Goal: Task Accomplishment & Management: Complete application form

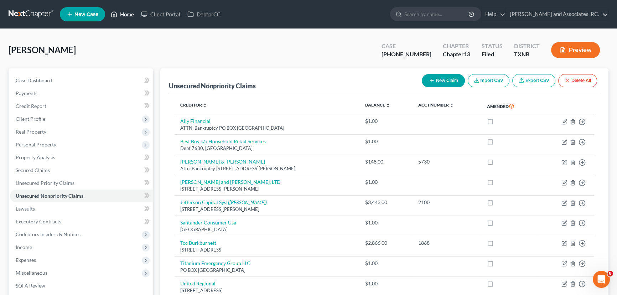
click at [126, 18] on link "Home" at bounding box center [122, 14] width 30 height 13
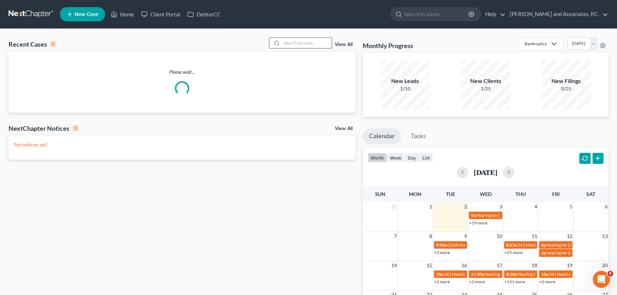
click at [303, 43] on input "search" at bounding box center [307, 43] width 50 height 10
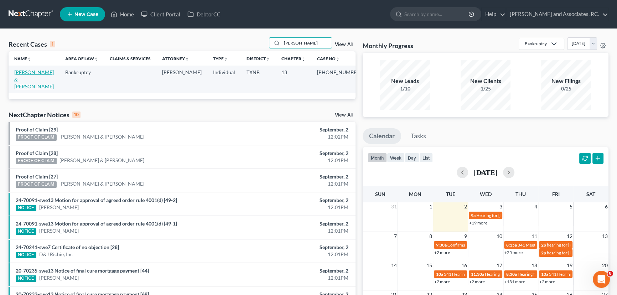
type input "otwell"
click at [25, 72] on link "Otwell, Edward & Jamie" at bounding box center [34, 79] width 40 height 20
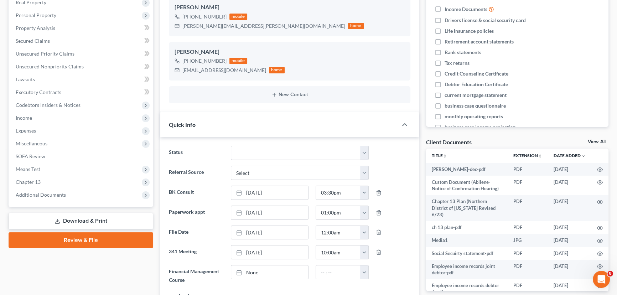
scroll to position [2109, 0]
click at [597, 139] on link "View All" at bounding box center [597, 141] width 18 height 5
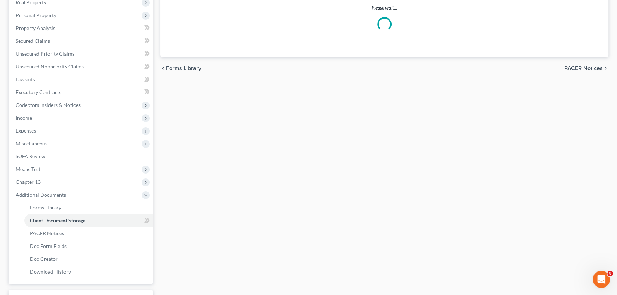
scroll to position [39, 0]
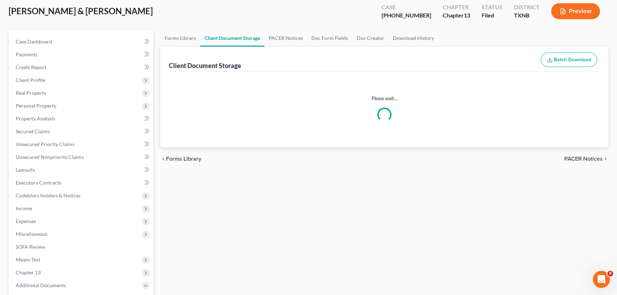
select select "21"
select select "10"
select select "18"
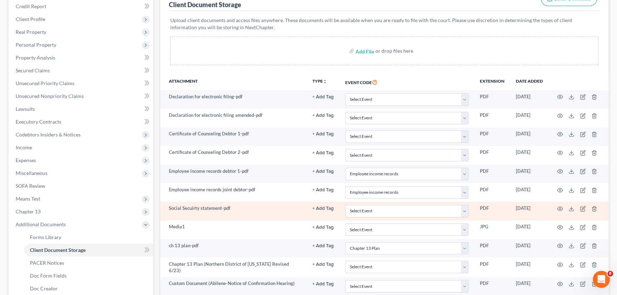
scroll to position [185, 0]
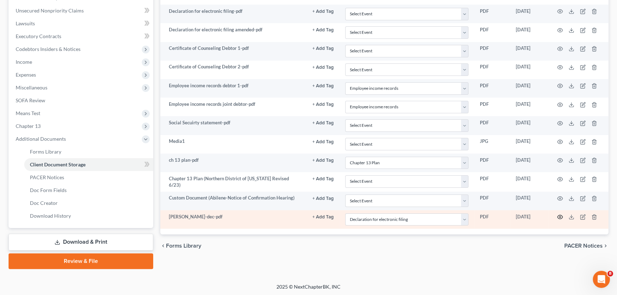
click at [558, 214] on icon "button" at bounding box center [560, 217] width 6 height 6
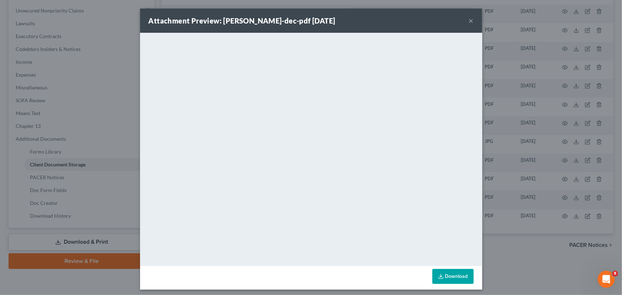
click at [469, 21] on button "×" at bounding box center [470, 20] width 5 height 9
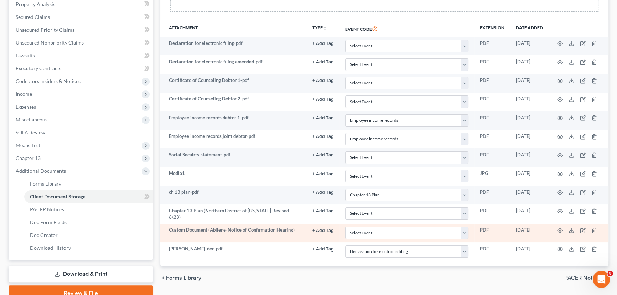
scroll to position [121, 0]
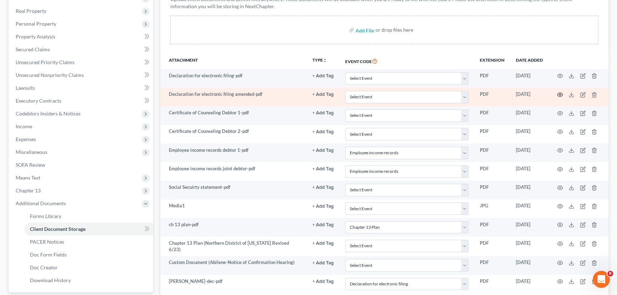
click at [559, 93] on icon "button" at bounding box center [559, 95] width 5 height 4
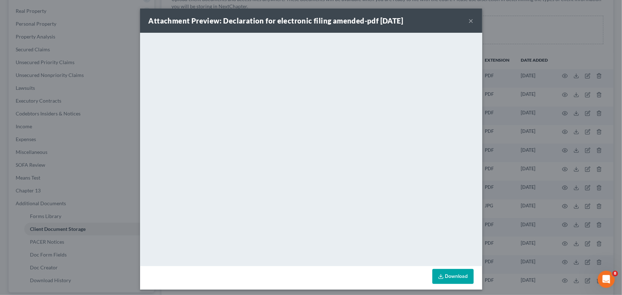
click at [468, 21] on button "×" at bounding box center [470, 20] width 5 height 9
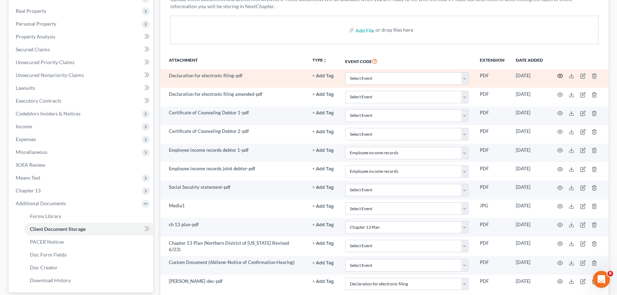
click at [560, 75] on circle "button" at bounding box center [559, 75] width 1 height 1
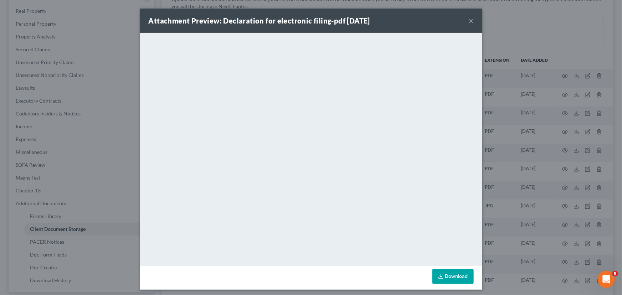
click at [468, 20] on button "×" at bounding box center [470, 20] width 5 height 9
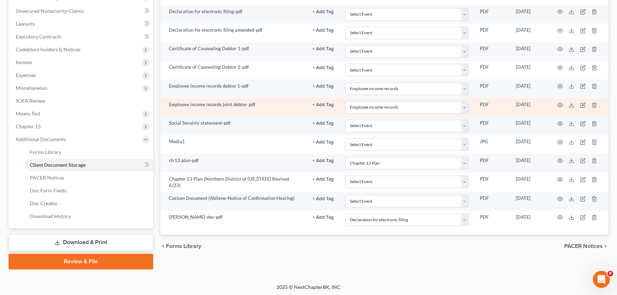
scroll to position [185, 0]
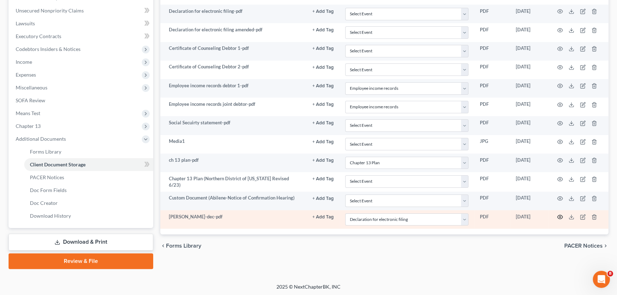
click at [560, 214] on icon "button" at bounding box center [560, 217] width 6 height 6
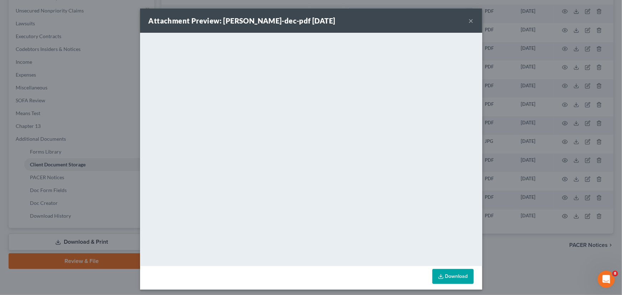
click at [468, 21] on button "×" at bounding box center [470, 20] width 5 height 9
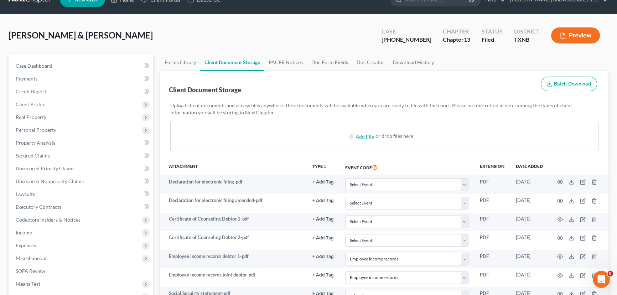
scroll to position [0, 0]
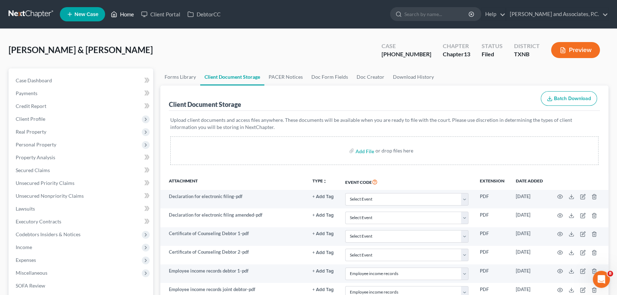
click at [128, 20] on link "Home" at bounding box center [122, 14] width 30 height 13
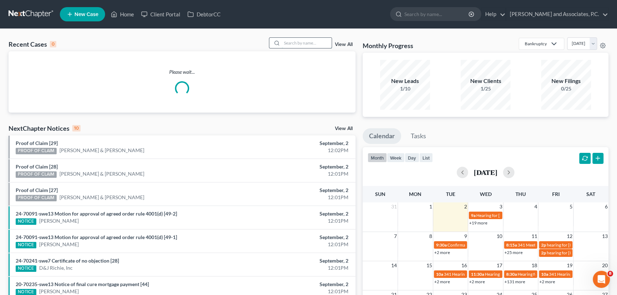
click at [300, 41] on input "search" at bounding box center [307, 43] width 50 height 10
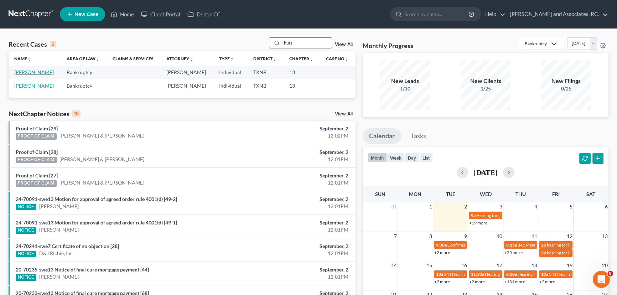
type input "huts"
click at [31, 71] on link "Hutson, Jason" at bounding box center [34, 72] width 40 height 6
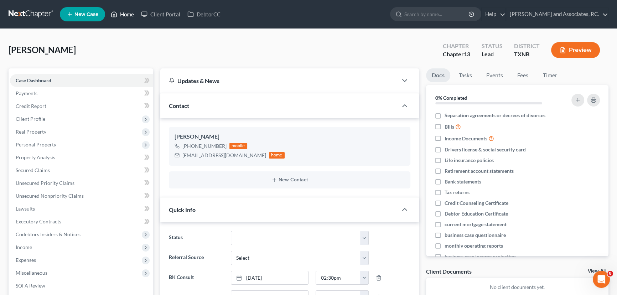
click at [125, 16] on link "Home" at bounding box center [122, 14] width 30 height 13
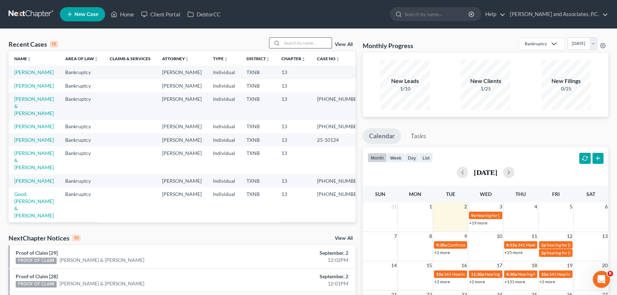
click at [311, 39] on input "search" at bounding box center [307, 43] width 50 height 10
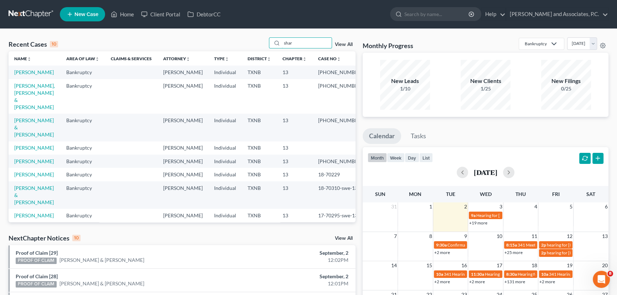
type input "shar"
click at [27, 73] on link "[PERSON_NAME]" at bounding box center [34, 72] width 40 height 6
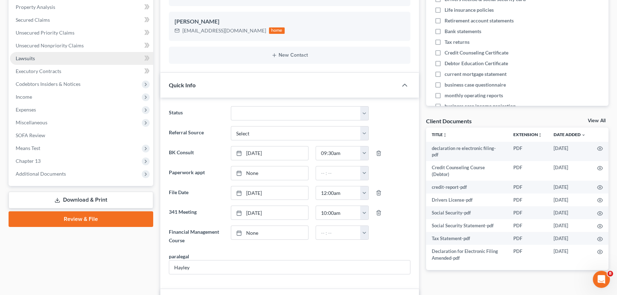
scroll to position [76, 0]
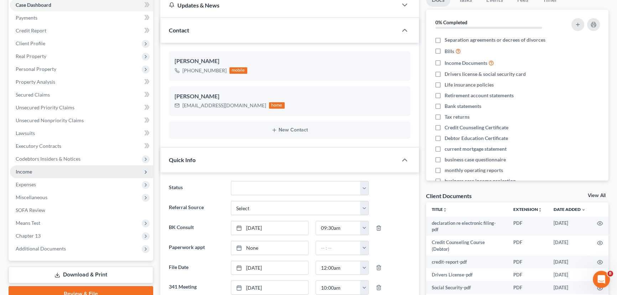
click at [30, 170] on span "Income" at bounding box center [24, 171] width 16 height 6
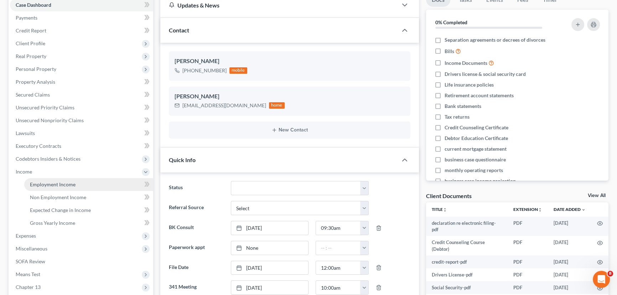
click at [47, 184] on span "Employment Income" at bounding box center [53, 184] width 46 height 6
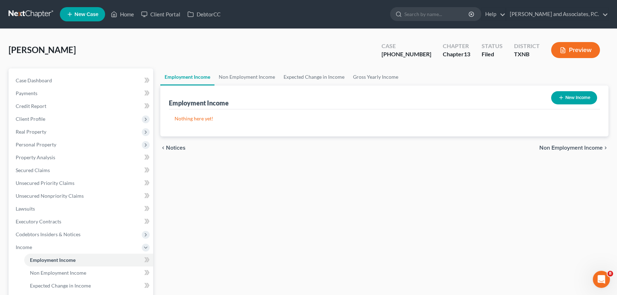
click at [582, 99] on button "New Income" at bounding box center [574, 97] width 46 height 13
select select "0"
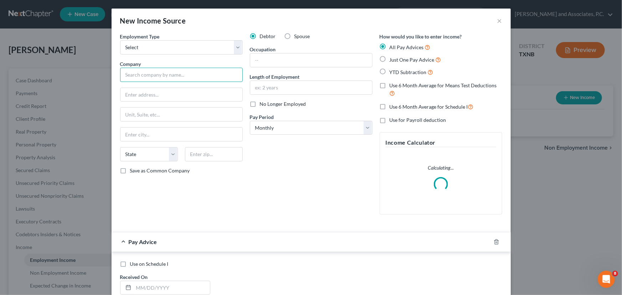
click at [156, 75] on input "text" at bounding box center [181, 75] width 123 height 14
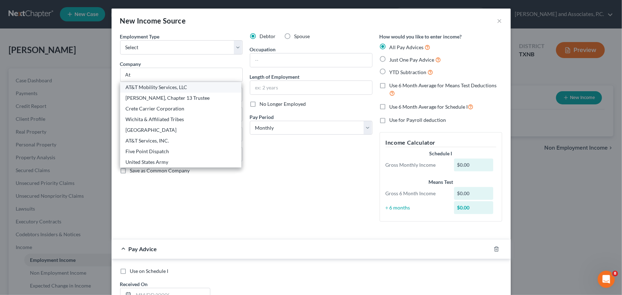
click at [155, 89] on div "AT&T Mobility Services, LLC" at bounding box center [181, 87] width 110 height 7
type input "AT&T Mobility Services, LLC"
type input "[STREET_ADDRESS] NE"
type input "Saint Louis"
select select "26"
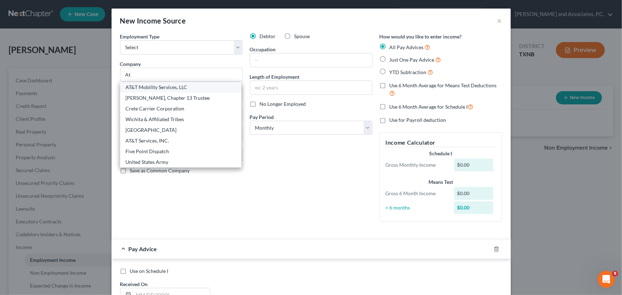
type input "63101"
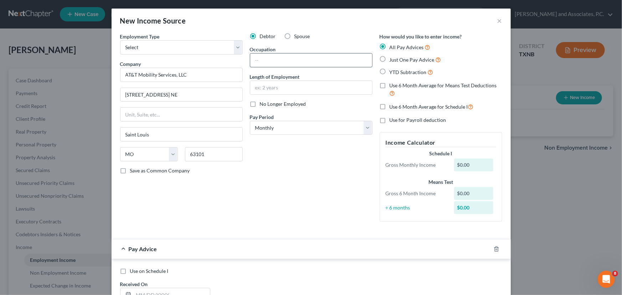
click at [296, 61] on input "text" at bounding box center [311, 60] width 122 height 14
click at [308, 168] on div "Debtor Spouse Occupation Length of Employment No Longer Employed Pay Period * S…" at bounding box center [311, 130] width 130 height 194
click at [298, 133] on select "Select Monthly Twice Monthly Every Other Week Weekly" at bounding box center [311, 128] width 123 height 14
select select "2"
click at [250, 121] on select "Select Monthly Twice Monthly Every Other Week Weekly" at bounding box center [311, 128] width 123 height 14
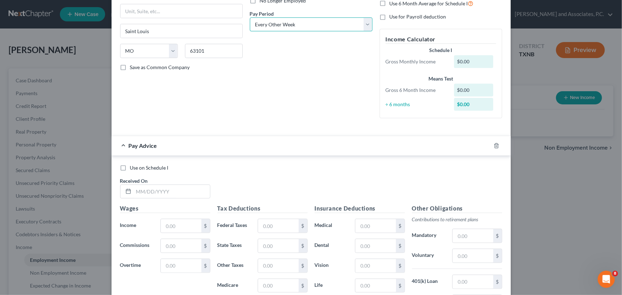
scroll to position [129, 0]
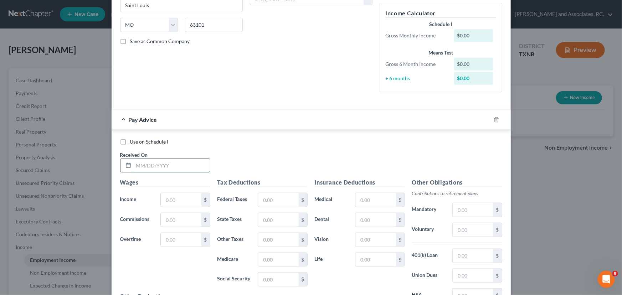
click at [136, 163] on input "text" at bounding box center [172, 166] width 76 height 14
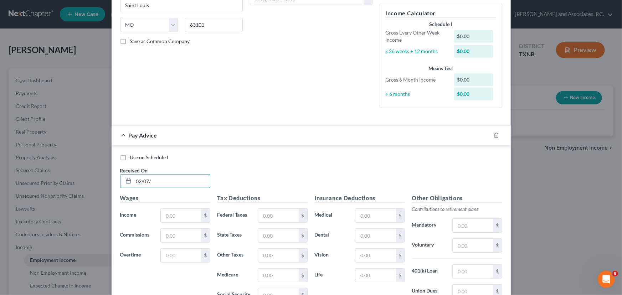
type input "[DATE]"
click at [173, 211] on input "text" at bounding box center [181, 216] width 40 height 14
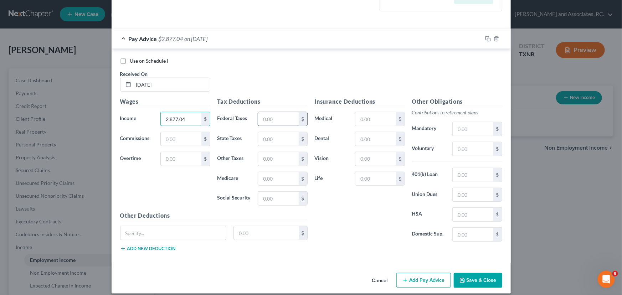
scroll to position [227, 0]
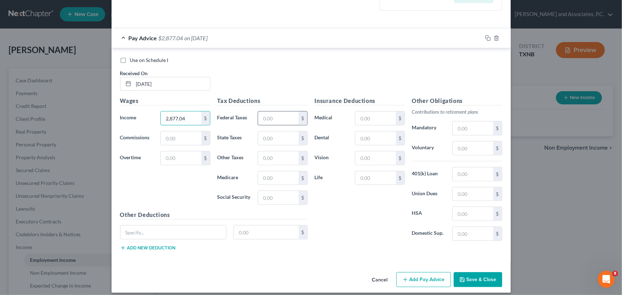
type input "2,877.04"
click at [264, 114] on input "text" at bounding box center [278, 118] width 40 height 14
type input "326.70"
click at [263, 180] on input "text" at bounding box center [278, 178] width 40 height 14
type input "40.18"
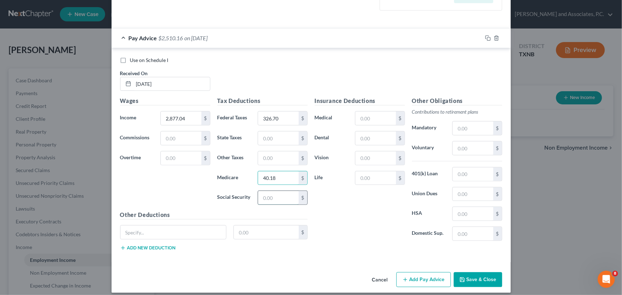
click at [267, 200] on input "text" at bounding box center [278, 198] width 40 height 14
type input "171.78"
click at [380, 119] on input "text" at bounding box center [375, 118] width 40 height 14
type input "74.50"
click at [378, 134] on input "text" at bounding box center [375, 138] width 40 height 14
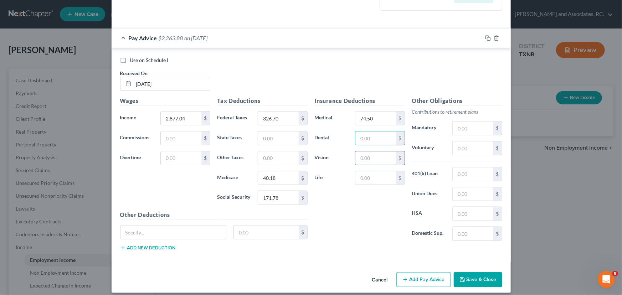
click at [359, 160] on input "text" at bounding box center [375, 158] width 40 height 14
click at [359, 175] on input "text" at bounding box center [375, 178] width 40 height 14
type input "128.96"
click at [464, 145] on input "text" at bounding box center [472, 148] width 40 height 14
type input "150.40"
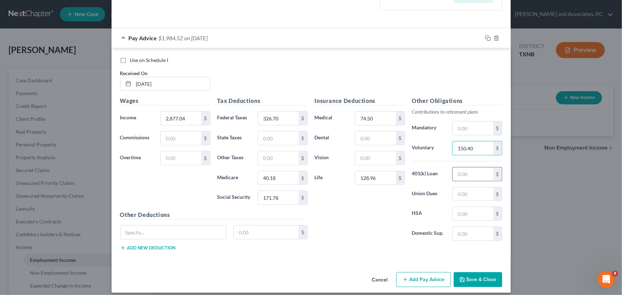
click at [465, 172] on input "text" at bounding box center [472, 174] width 40 height 14
type input "29.91"
click at [349, 215] on div "Insurance Deductions Medical 74.50 $ Dental $ Vision $ Life 128.96 $" at bounding box center [359, 172] width 97 height 150
click at [460, 193] on input "text" at bounding box center [472, 194] width 40 height 14
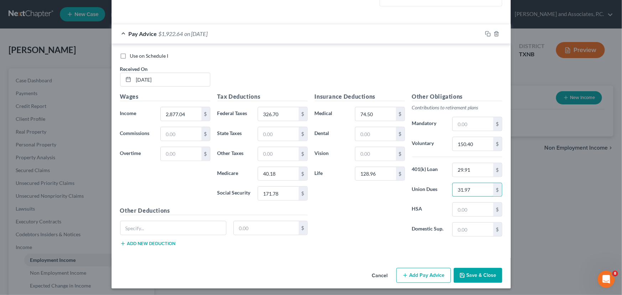
scroll to position [232, 0]
type input "31.97"
click at [125, 229] on input "text" at bounding box center [173, 227] width 106 height 14
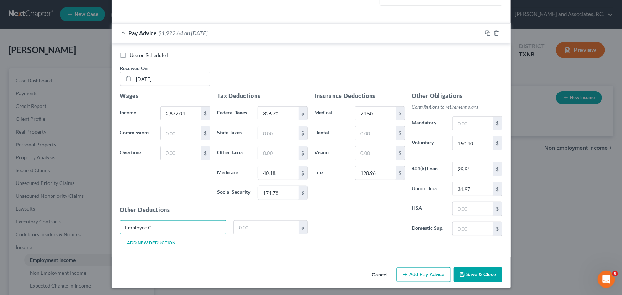
type input "Employee Giving (gives to hospice and meals on wheels)"
click at [245, 223] on input "text" at bounding box center [266, 227] width 65 height 14
type input "15.00"
click at [381, 115] on input "74.50" at bounding box center [375, 114] width 40 height 14
type input "81.05"
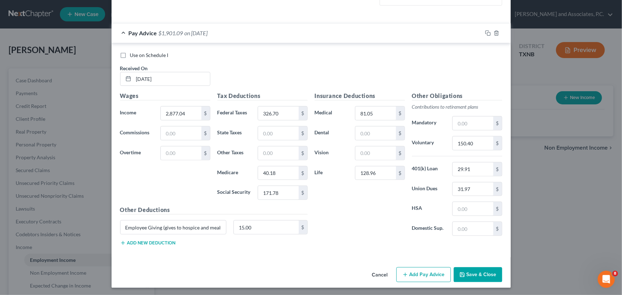
click at [155, 242] on button "Add new deduction" at bounding box center [148, 243] width 56 height 6
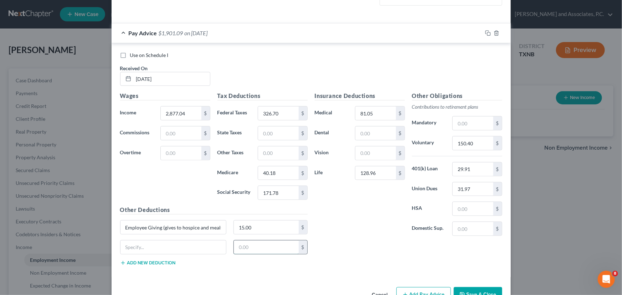
click at [240, 245] on input "text" at bounding box center [266, 247] width 65 height 14
type input "37.50"
click at [180, 246] on input "text" at bounding box center [173, 247] width 106 height 14
type input "Tabacco Surcharge"
click at [364, 231] on div "Insurance Deductions Medical 81.05 $ Dental $ Vision $ Life 128.96 $" at bounding box center [359, 167] width 97 height 150
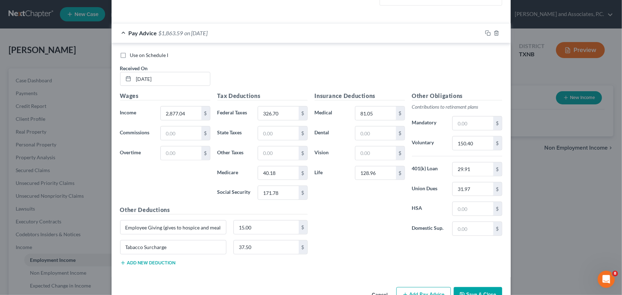
click at [369, 221] on div "Insurance Deductions Medical 81.05 $ Dental $ Vision $ Life 128.96 $" at bounding box center [359, 167] width 97 height 150
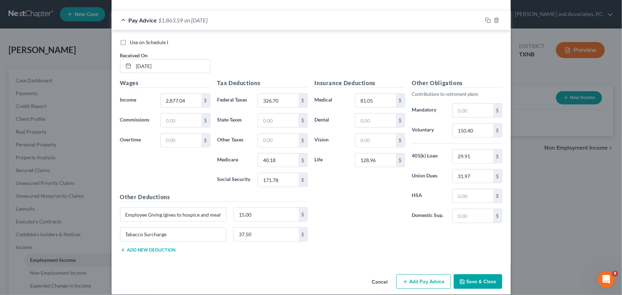
scroll to position [251, 0]
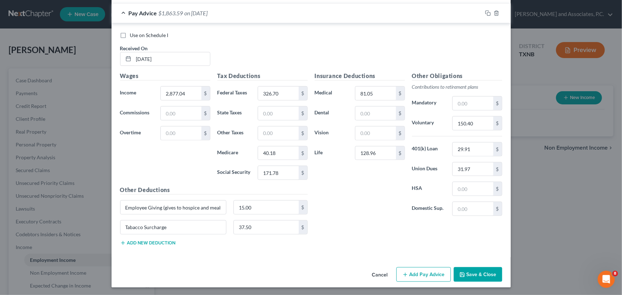
click at [477, 271] on button "Save & Close" at bounding box center [477, 274] width 48 height 15
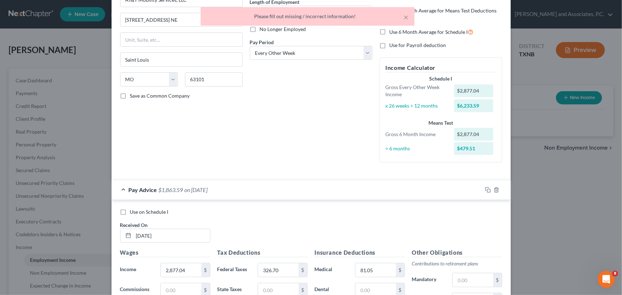
scroll to position [0, 0]
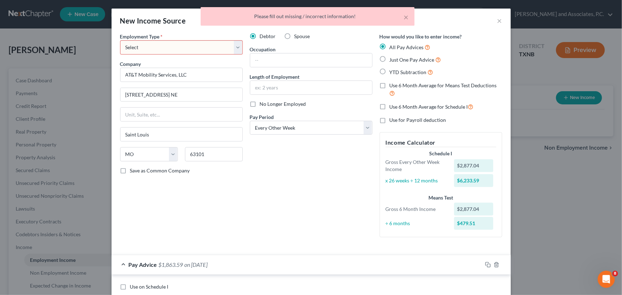
drag, startPoint x: 196, startPoint y: 47, endPoint x: 193, endPoint y: 53, distance: 7.0
click at [196, 47] on select "Select Full or Part Time Employment Self Employment" at bounding box center [181, 47] width 123 height 14
select select "0"
click at [120, 40] on select "Select Full or Part Time Employment Self Employment" at bounding box center [181, 47] width 123 height 14
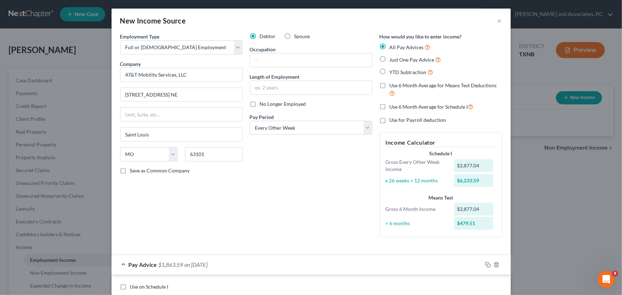
click at [389, 86] on label "Use 6 Month Average for Means Test Deductions" at bounding box center [445, 89] width 113 height 15
click at [392, 86] on input "Use 6 Month Average for Means Test Deductions" at bounding box center [394, 84] width 5 height 5
checkbox input "true"
click at [341, 199] on div "Debtor Spouse Occupation Length of Employment No Longer Employed Pay Period * S…" at bounding box center [311, 138] width 130 height 210
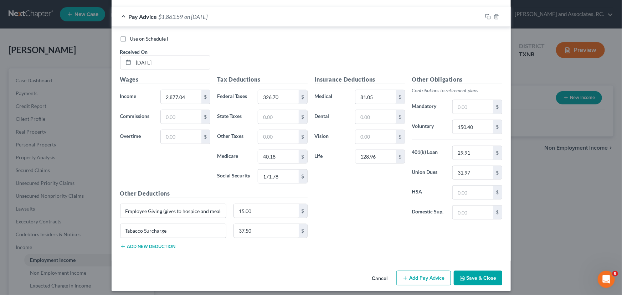
scroll to position [251, 0]
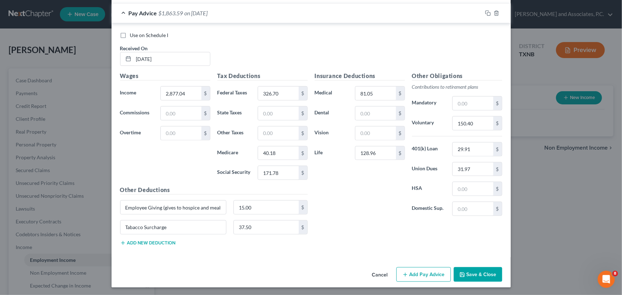
click at [470, 271] on button "Save & Close" at bounding box center [477, 274] width 48 height 15
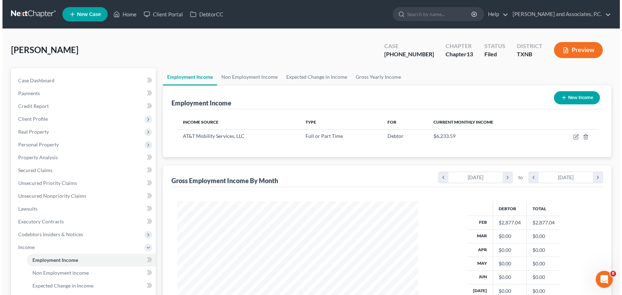
scroll to position [356069, 355943]
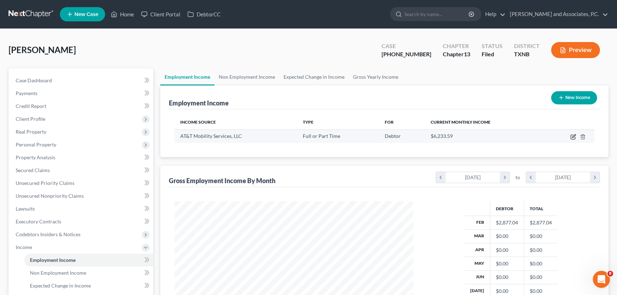
click at [572, 135] on icon "button" at bounding box center [573, 137] width 6 height 6
select select "0"
select select "26"
select select "2"
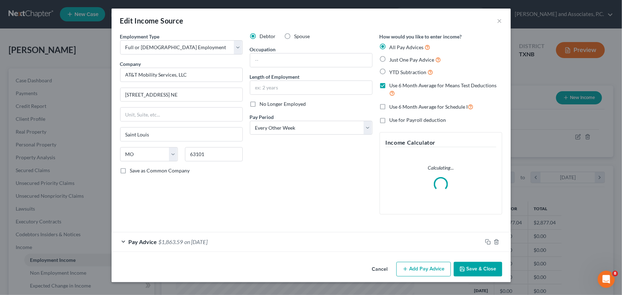
scroll to position [128, 255]
click at [420, 268] on button "Add Pay Advice" at bounding box center [423, 269] width 54 height 15
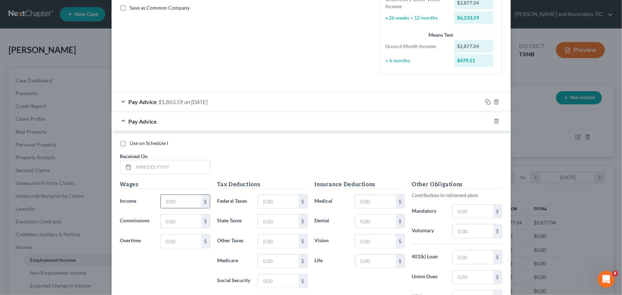
scroll to position [194, 0]
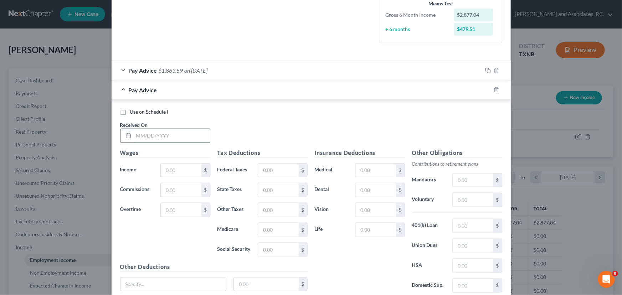
click at [142, 135] on input "text" at bounding box center [172, 136] width 76 height 14
type input "[DATE]"
click at [185, 169] on input "text" at bounding box center [181, 170] width 40 height 14
type input "2,502.91"
click at [262, 166] on input "text" at bounding box center [278, 170] width 40 height 14
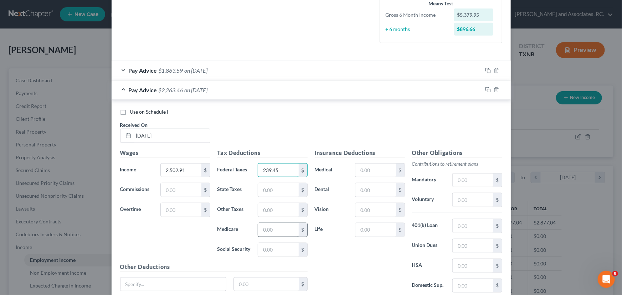
type input "239.45"
click at [264, 225] on input "text" at bounding box center [278, 230] width 40 height 14
type input "34.42"
click at [264, 249] on input "text" at bounding box center [278, 250] width 40 height 14
type input "147.18"
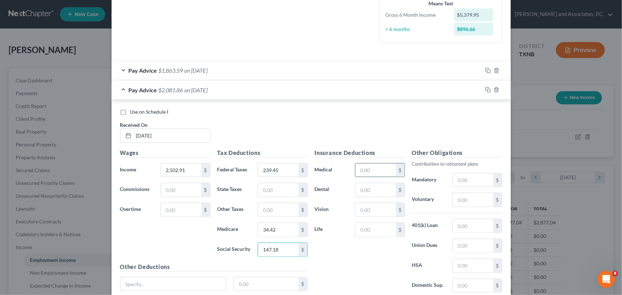
click at [368, 167] on input "text" at bounding box center [375, 170] width 40 height 14
type input "76.82"
click at [370, 210] on input "text" at bounding box center [375, 210] width 40 height 14
type input "4.00"
click at [373, 228] on input "text" at bounding box center [375, 230] width 40 height 14
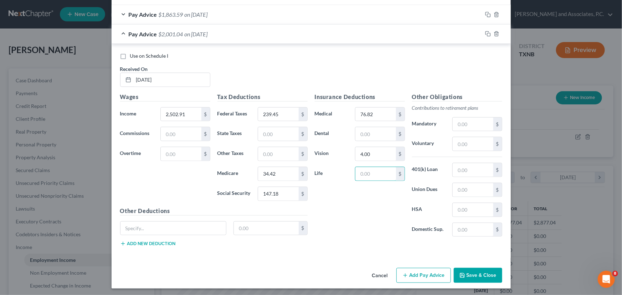
scroll to position [251, 0]
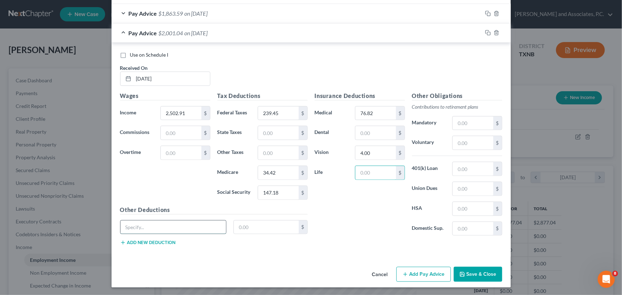
click at [152, 220] on input "text" at bounding box center [173, 227] width 106 height 14
click at [150, 225] on input "text" at bounding box center [173, 227] width 106 height 14
type input "t"
type input "Tobacco Surcharge"
type input "37.50"
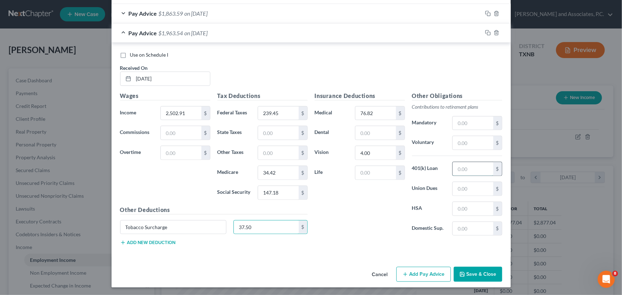
click at [463, 163] on input "text" at bounding box center [472, 169] width 40 height 14
type input "29.91"
click at [463, 141] on input "text" at bounding box center [472, 143] width 40 height 14
type input "150.18"
click at [165, 244] on button "Add new deduction" at bounding box center [148, 243] width 56 height 6
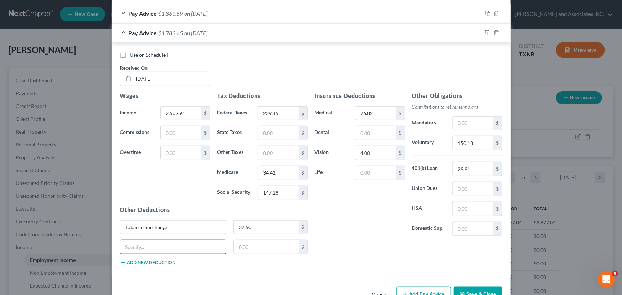
click at [146, 242] on input "text" at bounding box center [173, 247] width 106 height 14
click at [187, 245] on input "Employee Givingh" at bounding box center [173, 247] width 106 height 14
type input "Employee Giving"
type input "15.00"
click at [473, 189] on input "text" at bounding box center [472, 189] width 40 height 14
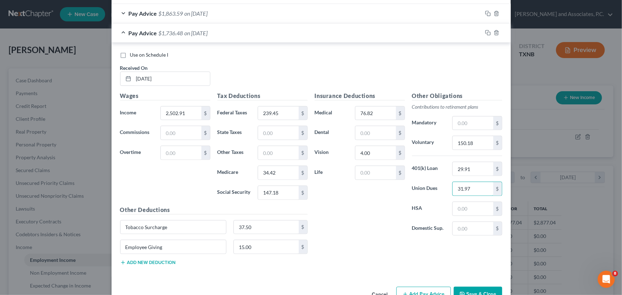
type input "31.97"
click at [347, 222] on div "Insurance Deductions Medical 76.82 $ Dental $ Vision 4.00 $ Life $" at bounding box center [359, 167] width 97 height 150
click at [385, 138] on input "text" at bounding box center [375, 133] width 40 height 14
type input "12.00"
click at [351, 224] on div "Insurance Deductions Medical 76.82 $ Dental 12.00 $ Vision 4.00 $ Life $" at bounding box center [359, 167] width 97 height 150
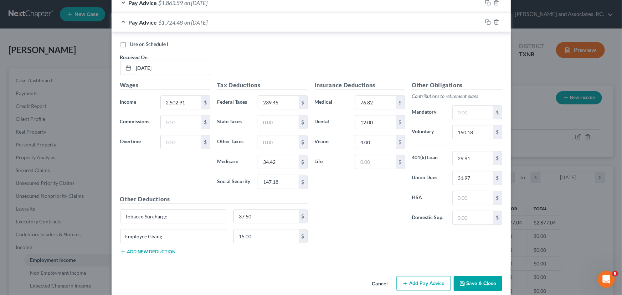
scroll to position [271, 0]
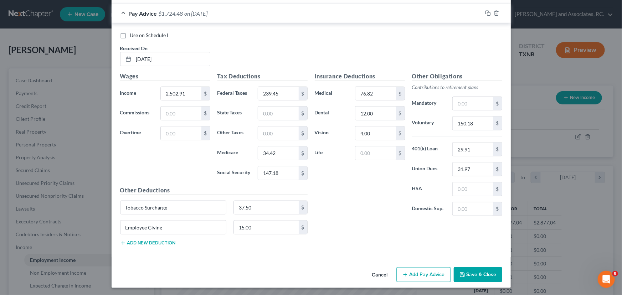
click at [166, 243] on button "Add new deduction" at bounding box center [148, 243] width 56 height 6
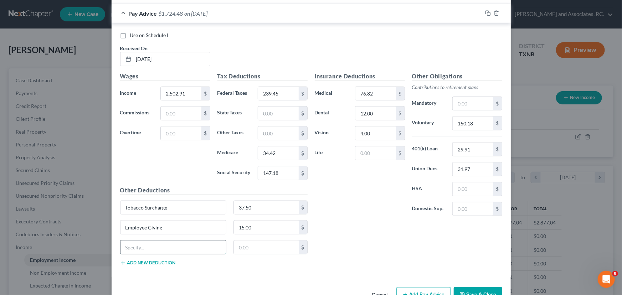
click at [136, 245] on input "text" at bounding box center [173, 247] width 106 height 14
type input "Careplus"
type input "1.00"
click at [348, 212] on div "Insurance Deductions Medical 76.82 $ Dental 12.00 $ Vision 4.00 $ Life $" at bounding box center [359, 147] width 97 height 150
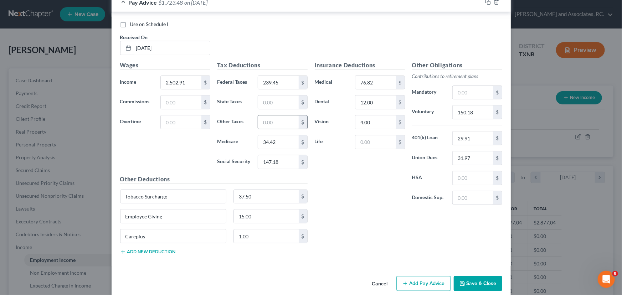
scroll to position [291, 0]
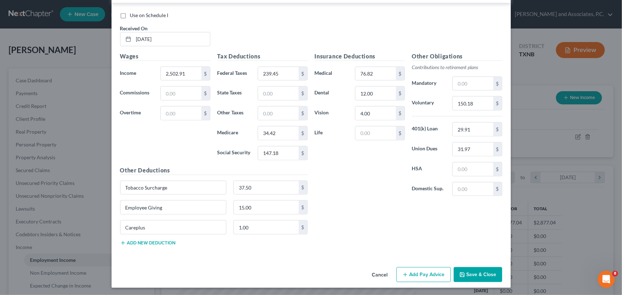
click at [411, 271] on button "Add Pay Advice" at bounding box center [423, 274] width 54 height 15
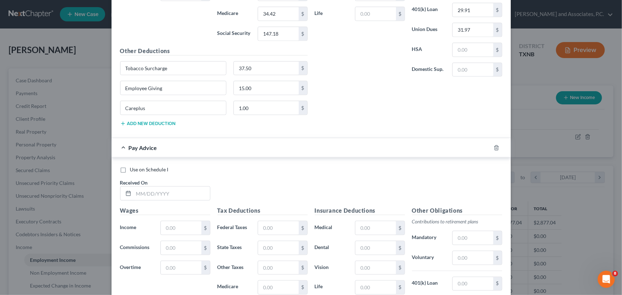
scroll to position [420, 0]
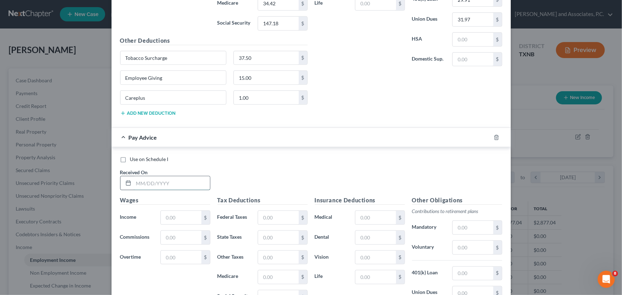
click at [137, 184] on input "text" at bounding box center [172, 183] width 76 height 14
type input "[DATE]"
click at [157, 215] on div "$" at bounding box center [185, 218] width 57 height 14
click at [163, 215] on input "text" at bounding box center [181, 218] width 40 height 14
type input "2,465.69"
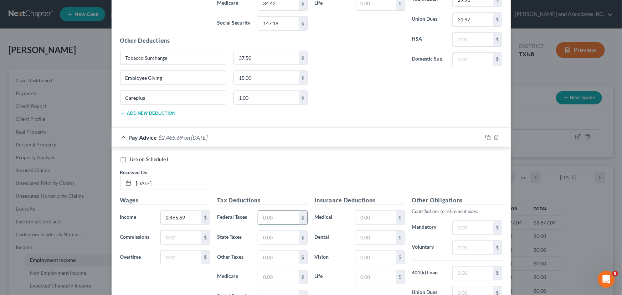
click at [258, 211] on input "text" at bounding box center [278, 218] width 40 height 14
click at [260, 214] on input "text" at bounding box center [278, 218] width 40 height 14
type input "236.74"
click at [275, 275] on input "text" at bounding box center [278, 277] width 40 height 14
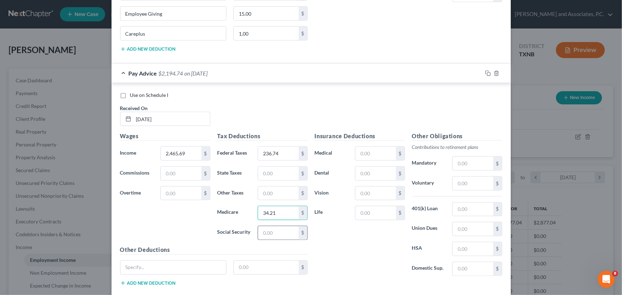
scroll to position [485, 0]
type input "34.21"
click at [265, 236] on input "text" at bounding box center [278, 233] width 40 height 14
type input "146.28"
click at [362, 151] on input "text" at bounding box center [375, 153] width 40 height 14
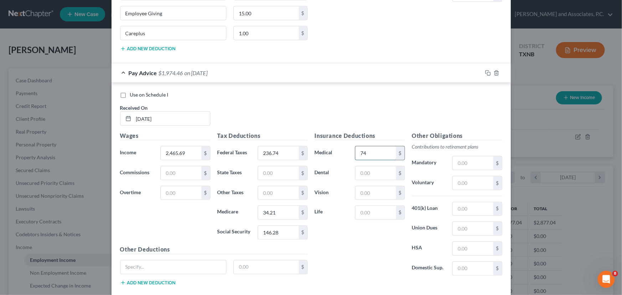
type input "7"
type input "81.05"
click at [366, 172] on input "text" at bounding box center [375, 173] width 40 height 14
click at [362, 192] on input "text" at bounding box center [375, 193] width 40 height 14
click at [359, 210] on input "text" at bounding box center [375, 213] width 40 height 14
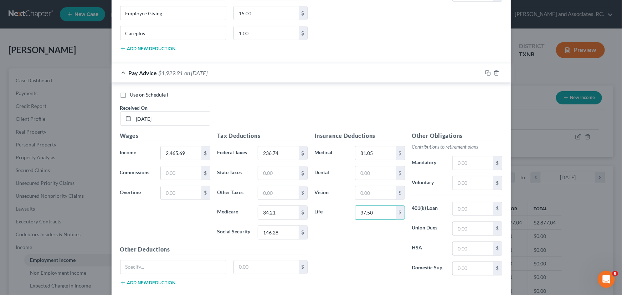
drag, startPoint x: 378, startPoint y: 209, endPoint x: 337, endPoint y: 207, distance: 41.0
click at [337, 207] on div "Life 37.50 $" at bounding box center [359, 213] width 97 height 14
type input "128.96"
click at [469, 184] on input "text" at bounding box center [472, 183] width 40 height 14
type input "147.95"
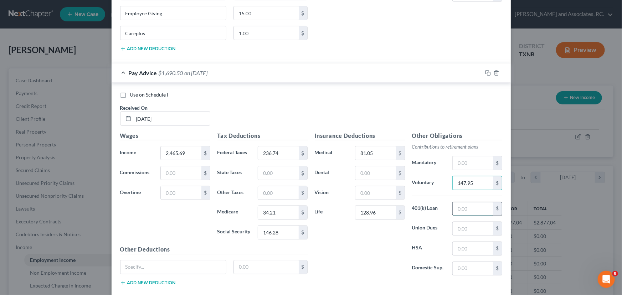
click at [474, 209] on input "text" at bounding box center [472, 209] width 40 height 14
type input "29.91"
click at [464, 228] on input "text" at bounding box center [472, 229] width 40 height 14
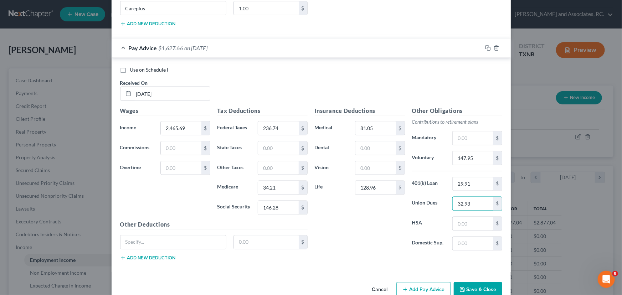
scroll to position [517, 0]
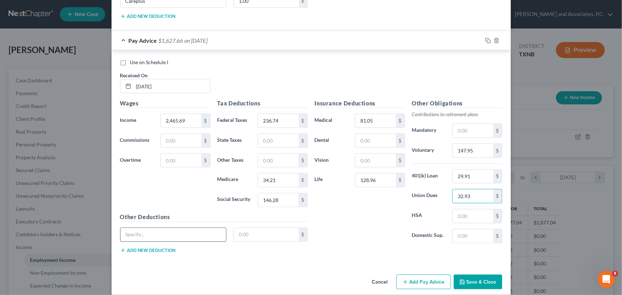
type input "32.93"
click at [160, 235] on input "text" at bounding box center [173, 235] width 106 height 14
type input "Employee Giving (gives to hospice and meals on wheels)"
click at [247, 233] on input "text" at bounding box center [266, 235] width 65 height 14
type input "15.00"
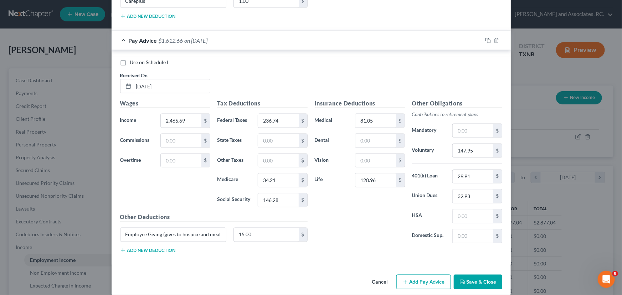
click at [160, 248] on button "Add new deduction" at bounding box center [148, 251] width 56 height 6
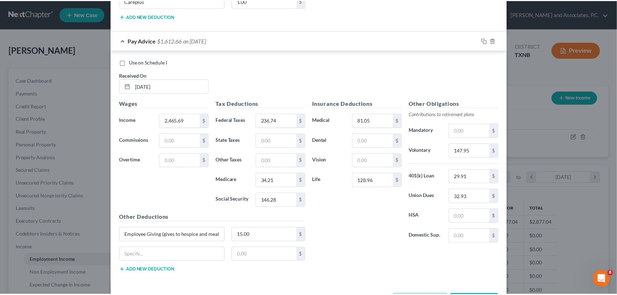
scroll to position [544, 0]
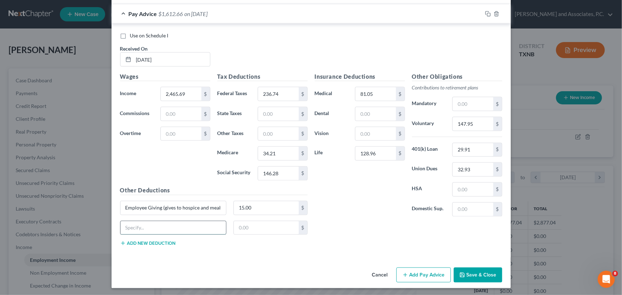
click at [139, 226] on input "text" at bounding box center [173, 228] width 106 height 14
type input "Tabacco Surcharge"
click at [246, 225] on input "text" at bounding box center [266, 228] width 65 height 14
type input "37.50"
click at [478, 272] on button "Save & Close" at bounding box center [477, 275] width 48 height 15
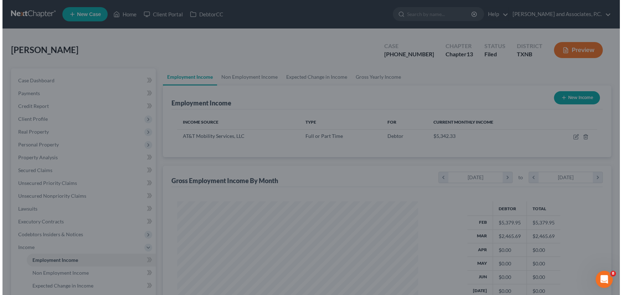
scroll to position [356069, 355943]
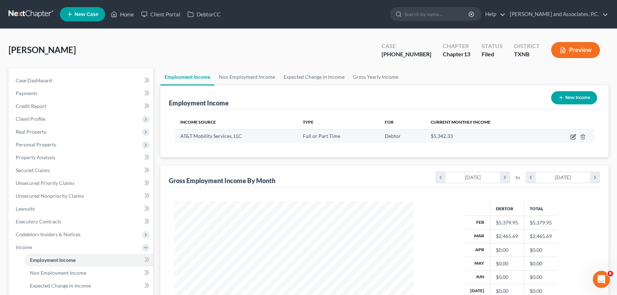
click at [570, 134] on icon "button" at bounding box center [573, 137] width 6 height 6
select select "0"
select select "26"
select select "2"
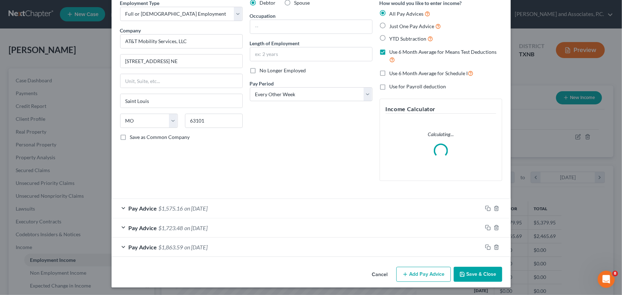
scroll to position [34, 0]
click at [411, 277] on button "Add Pay Advice" at bounding box center [423, 273] width 54 height 15
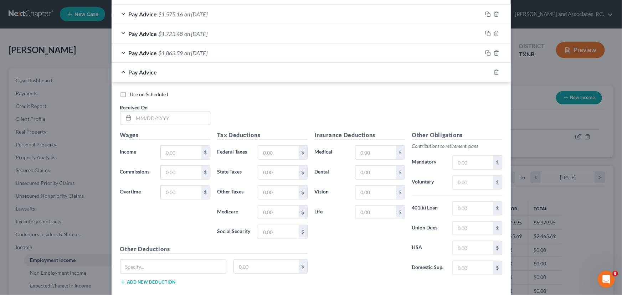
scroll to position [228, 0]
click at [134, 116] on input "text" at bounding box center [172, 118] width 76 height 14
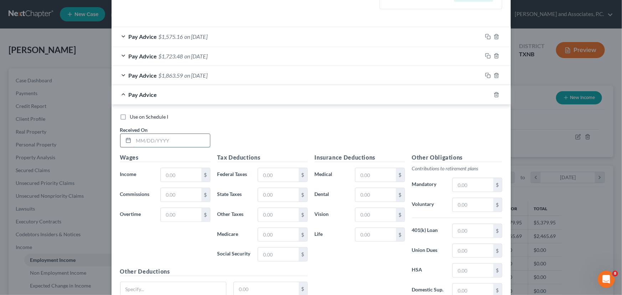
scroll to position [251, 0]
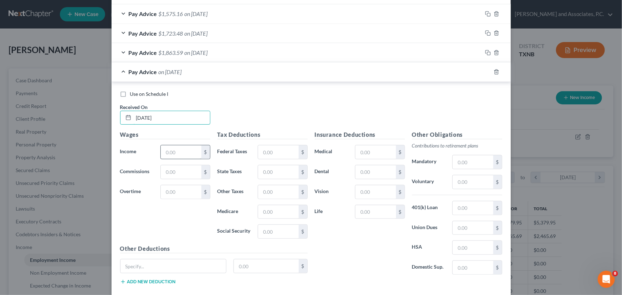
type input "[DATE]"
click at [186, 152] on input "text" at bounding box center [181, 152] width 40 height 14
type input "2,049.04"
drag, startPoint x: 270, startPoint y: 154, endPoint x: 266, endPoint y: 154, distance: 4.3
click at [270, 154] on input "text" at bounding box center [278, 152] width 40 height 14
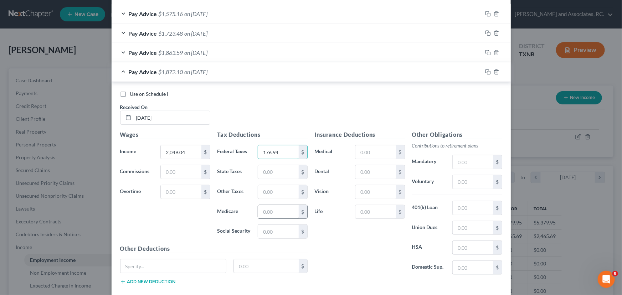
type input "176.94"
click at [268, 212] on input "text" at bounding box center [278, 212] width 40 height 14
type input "27.84"
click at [266, 231] on input "text" at bounding box center [278, 232] width 40 height 14
type input "119.04"
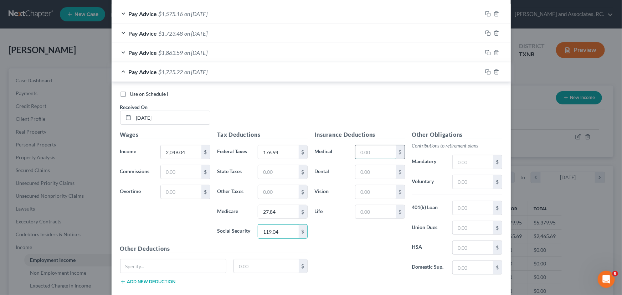
click at [366, 149] on input "text" at bounding box center [375, 152] width 40 height 14
click at [471, 184] on input "text" at bounding box center [472, 182] width 40 height 14
type input "122.95"
click at [459, 210] on input "text" at bounding box center [472, 208] width 40 height 14
type input "29.91"
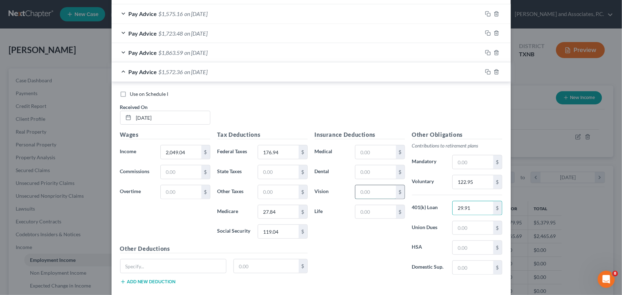
click at [371, 185] on input "text" at bounding box center [375, 192] width 40 height 14
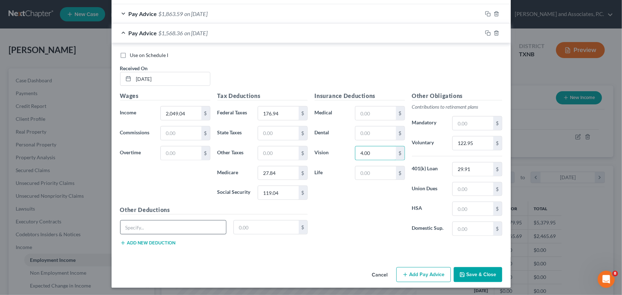
type input "4.00"
click at [147, 225] on input "text" at bounding box center [173, 227] width 106 height 14
type input "Tobacco Surcharge"
click at [243, 224] on input "text" at bounding box center [266, 227] width 65 height 14
type input "37.50"
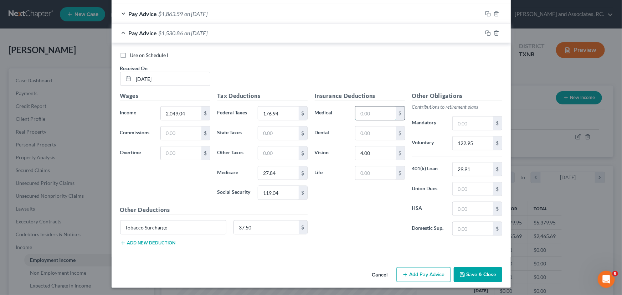
click at [368, 109] on input "text" at bounding box center [375, 114] width 40 height 14
type input "76.82"
click at [367, 131] on input "text" at bounding box center [375, 133] width 40 height 14
type input "12.00"
click at [156, 243] on button "Add new deduction" at bounding box center [148, 243] width 56 height 6
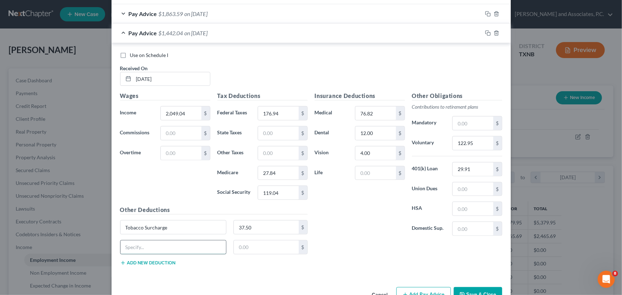
click at [140, 246] on input "text" at bounding box center [173, 247] width 106 height 14
type input "Careplus"
click at [276, 246] on input "text" at bounding box center [266, 247] width 65 height 14
type input "1.00"
click at [469, 191] on input "text" at bounding box center [472, 189] width 40 height 14
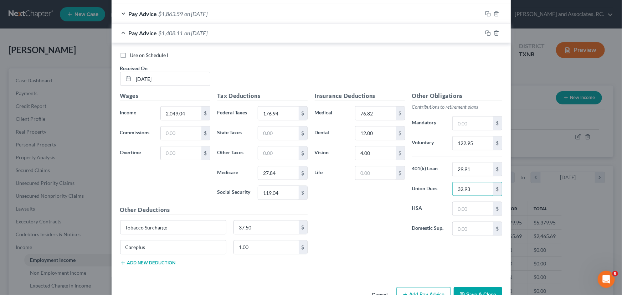
type input "32.93"
click at [150, 263] on button "Add new deduction" at bounding box center [148, 263] width 56 height 6
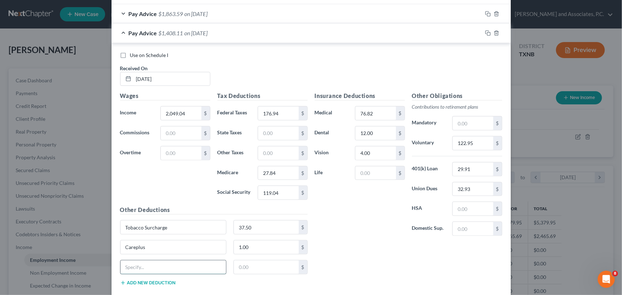
click at [131, 266] on input "text" at bounding box center [173, 267] width 106 height 14
type input "Employee Giving"
click at [259, 263] on input "text" at bounding box center [266, 267] width 65 height 14
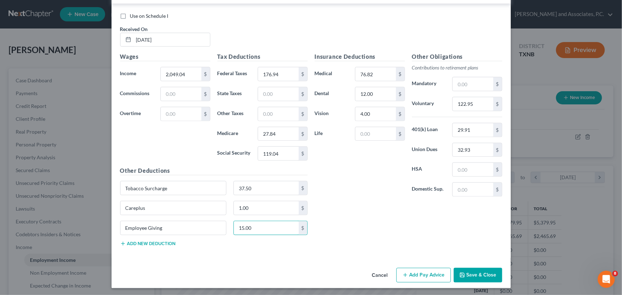
scroll to position [329, 0]
type input "15.00"
click at [428, 271] on button "Add Pay Advice" at bounding box center [423, 275] width 54 height 15
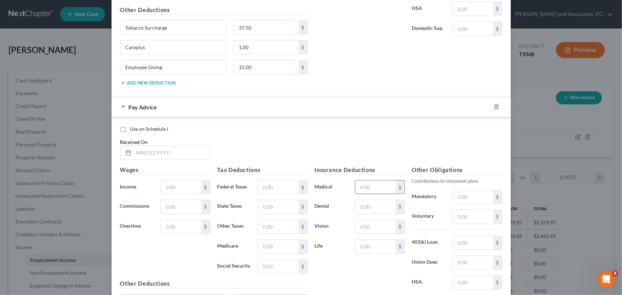
scroll to position [491, 0]
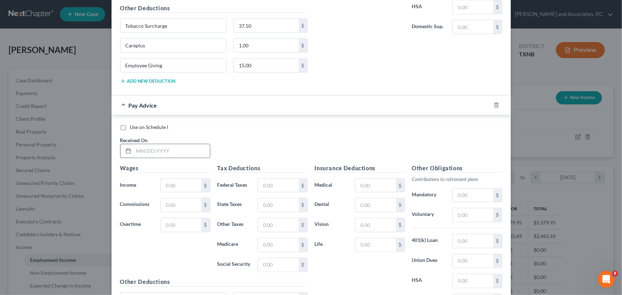
click at [129, 150] on div at bounding box center [126, 151] width 13 height 14
click at [137, 148] on input "text" at bounding box center [172, 151] width 76 height 14
type input "[DATE]"
click at [166, 184] on input "text" at bounding box center [181, 186] width 40 height 14
type input "2,023.77"
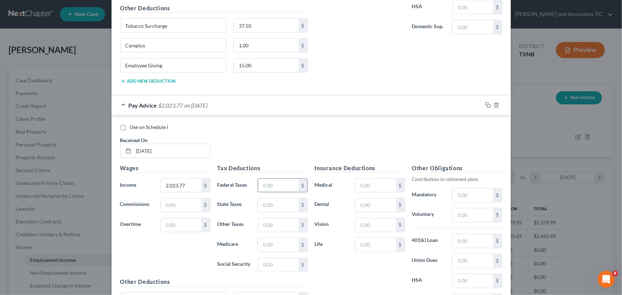
click at [274, 187] on input "text" at bounding box center [278, 186] width 40 height 14
type input "176.83"
click at [271, 243] on input "text" at bounding box center [278, 245] width 40 height 14
type input "27.80"
click at [261, 258] on input "text" at bounding box center [278, 265] width 40 height 14
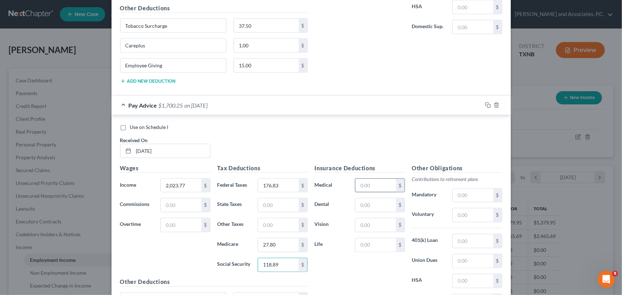
type input "118.89"
click at [372, 185] on input "text" at bounding box center [375, 186] width 40 height 14
click at [460, 218] on input "text" at bounding box center [472, 215] width 40 height 14
type input "121.24"
click at [473, 242] on input "text" at bounding box center [472, 241] width 40 height 14
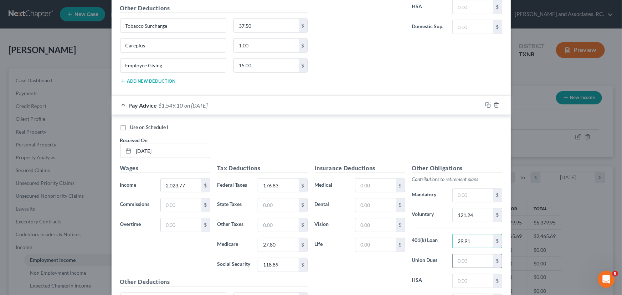
type input "29.91"
click at [470, 261] on input "text" at bounding box center [472, 261] width 40 height 14
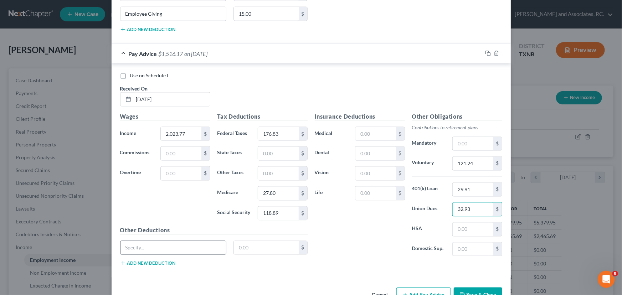
scroll to position [563, 0]
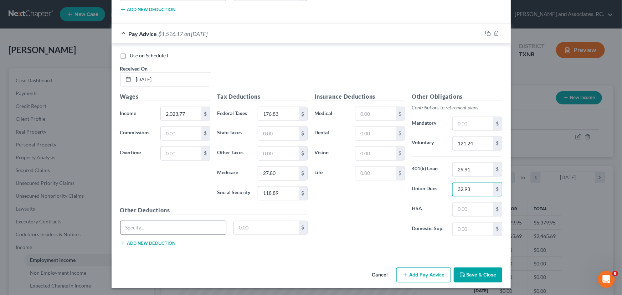
type input "32.93"
click at [135, 233] on div at bounding box center [173, 228] width 107 height 14
click at [140, 224] on input "text" at bounding box center [173, 228] width 106 height 14
type input "Tobacco Surcharge"
click at [260, 221] on input "text" at bounding box center [266, 228] width 65 height 14
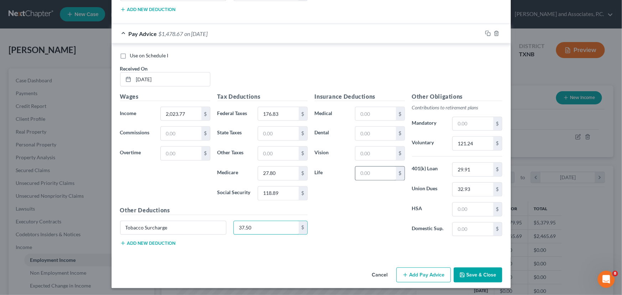
type input "37.50"
click at [359, 171] on input "text" at bounding box center [375, 174] width 40 height 14
type input "128.96"
click at [378, 114] on input "text" at bounding box center [375, 114] width 40 height 14
click at [376, 113] on input "81.96" at bounding box center [375, 114] width 40 height 14
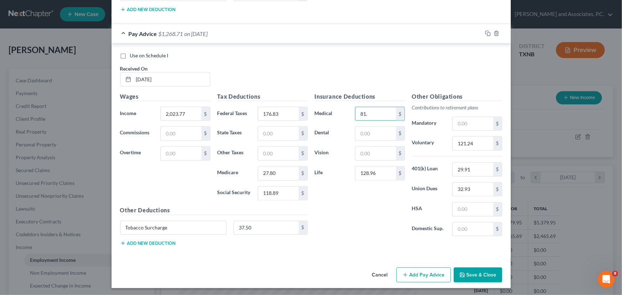
type input "81.05"
click at [133, 242] on button "Add new deduction" at bounding box center [148, 243] width 56 height 6
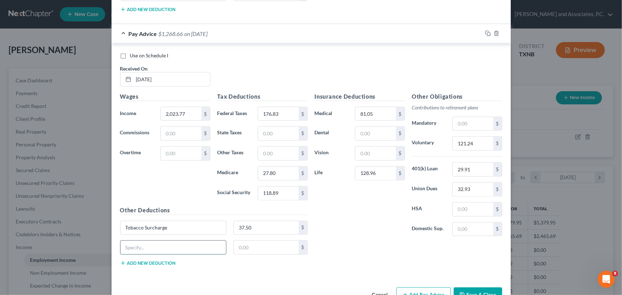
click at [130, 244] on input "text" at bounding box center [173, 248] width 106 height 14
type input "Employee Giving"
click at [243, 246] on input "text" at bounding box center [266, 248] width 65 height 14
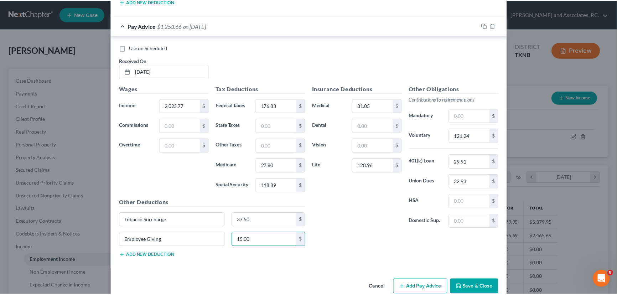
scroll to position [582, 0]
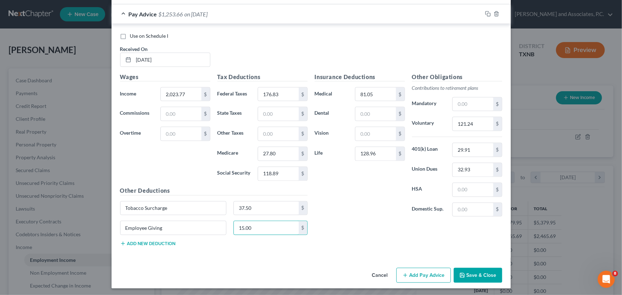
type input "15.00"
click at [474, 272] on button "Save & Close" at bounding box center [477, 275] width 48 height 15
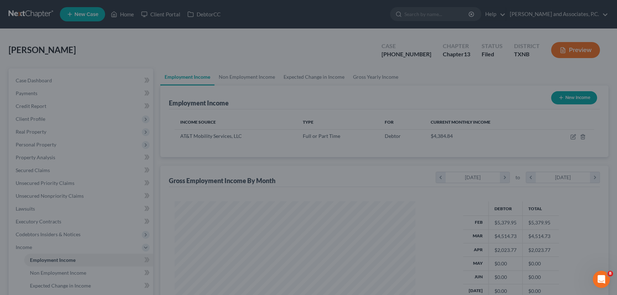
scroll to position [356069, 355943]
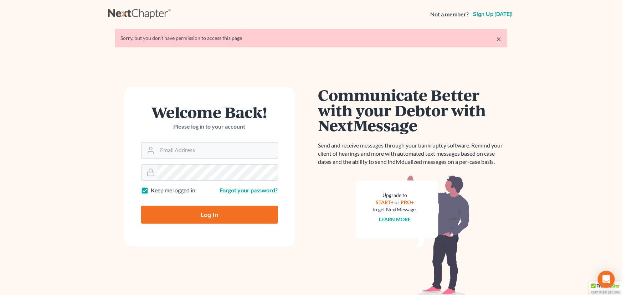
type input "mistyc@montejwhite.com"
click at [173, 218] on input "Log In" at bounding box center [209, 215] width 137 height 18
type input "Thinking..."
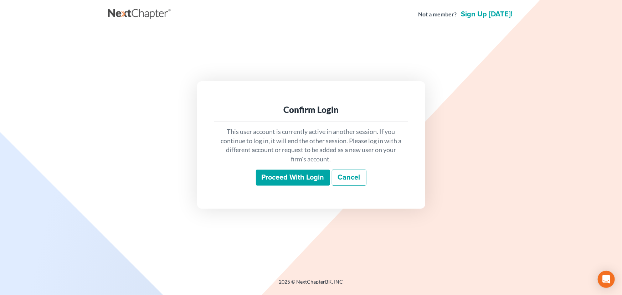
click at [282, 182] on input "Proceed with login" at bounding box center [293, 178] width 74 height 16
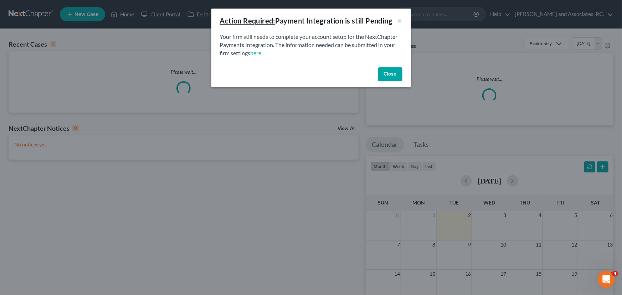
click at [395, 71] on button "Close" at bounding box center [390, 74] width 24 height 14
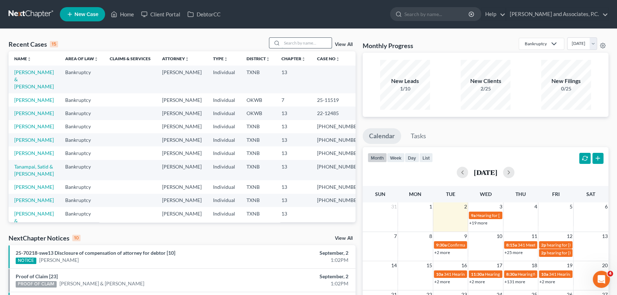
click at [296, 42] on input "search" at bounding box center [307, 43] width 50 height 10
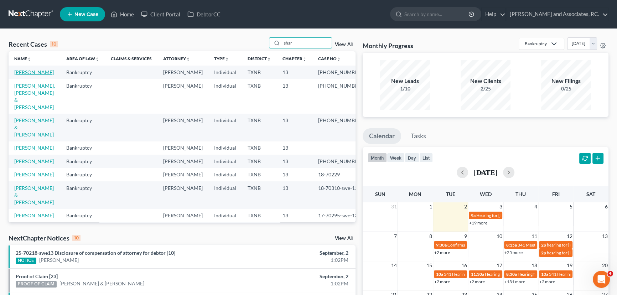
type input "shar"
click at [29, 71] on link "[PERSON_NAME]" at bounding box center [34, 72] width 40 height 6
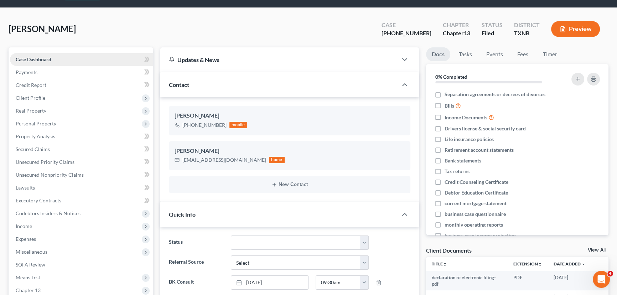
scroll to position [32, 0]
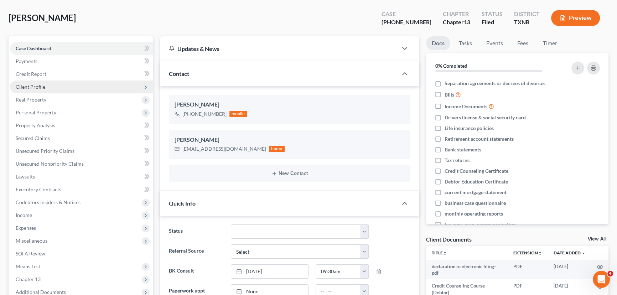
click at [30, 84] on span "Client Profile" at bounding box center [31, 87] width 30 height 6
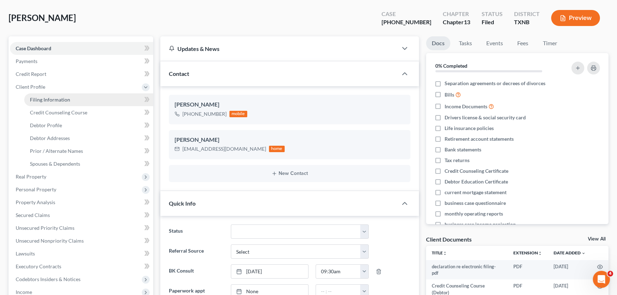
click at [58, 97] on span "Filing Information" at bounding box center [50, 100] width 40 height 6
select select "1"
select select "0"
select select "3"
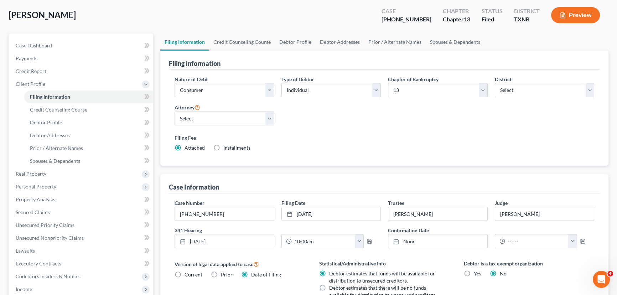
scroll to position [32, 0]
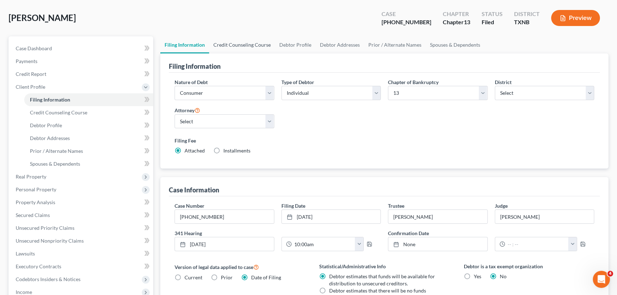
click at [243, 45] on link "Credit Counseling Course" at bounding box center [242, 44] width 66 height 17
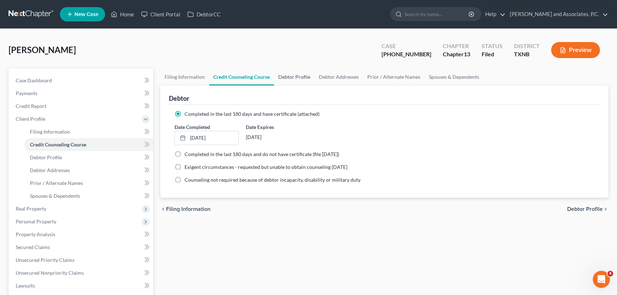
click at [300, 78] on link "Debtor Profile" at bounding box center [294, 76] width 41 height 17
select select "0"
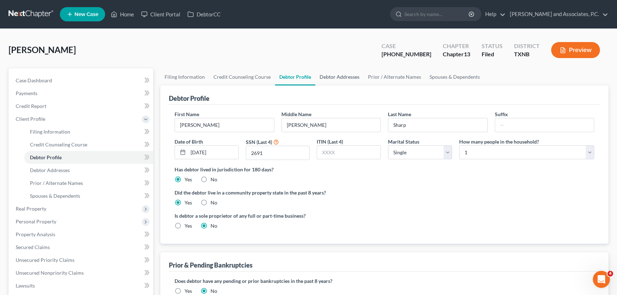
click at [334, 79] on link "Debtor Addresses" at bounding box center [339, 76] width 48 height 17
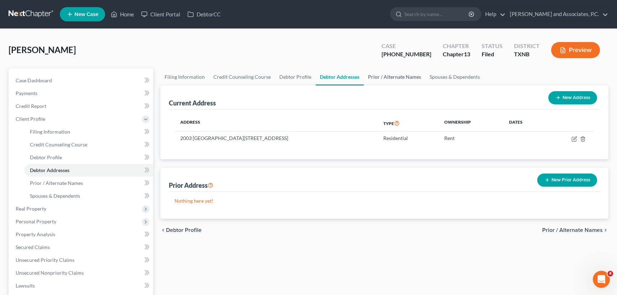
click at [405, 73] on link "Prior / Alternate Names" at bounding box center [395, 76] width 62 height 17
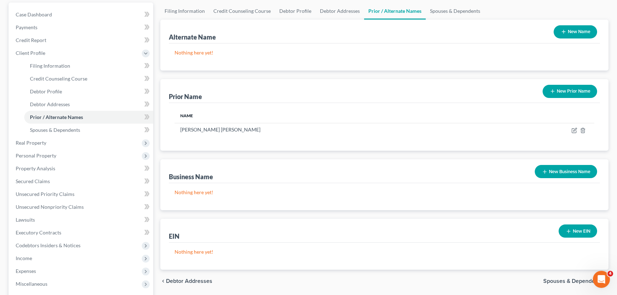
scroll to position [97, 0]
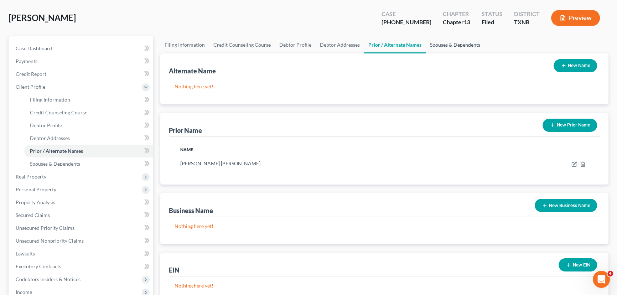
click at [438, 42] on link "Spouses & Dependents" at bounding box center [455, 44] width 59 height 17
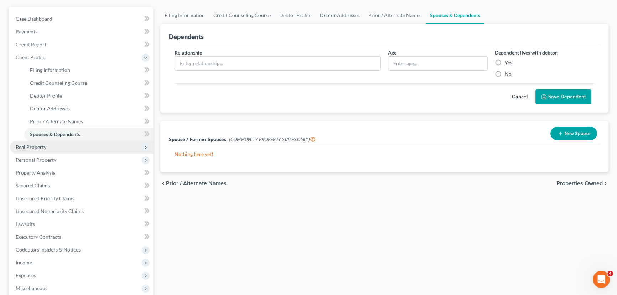
scroll to position [64, 0]
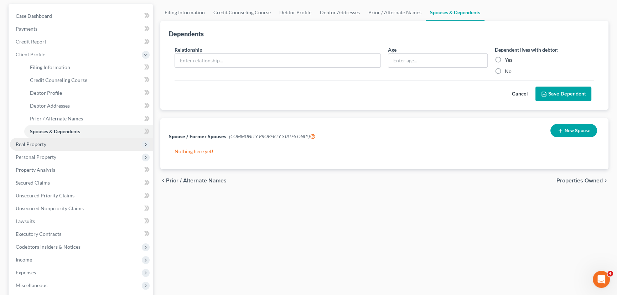
click at [34, 144] on span "Real Property" at bounding box center [31, 144] width 31 height 6
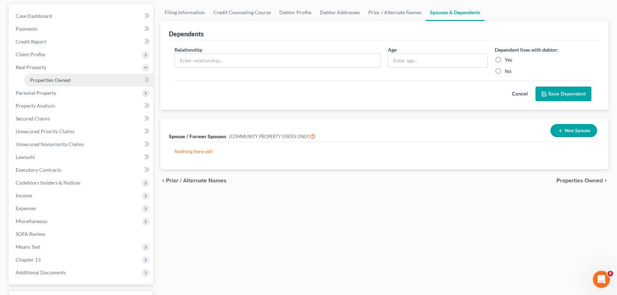
click at [44, 78] on span "Properties Owned" at bounding box center [50, 80] width 41 height 6
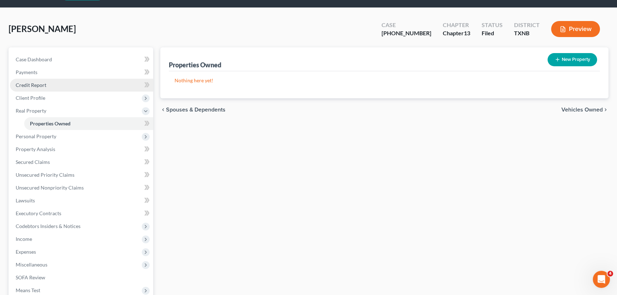
scroll to position [32, 0]
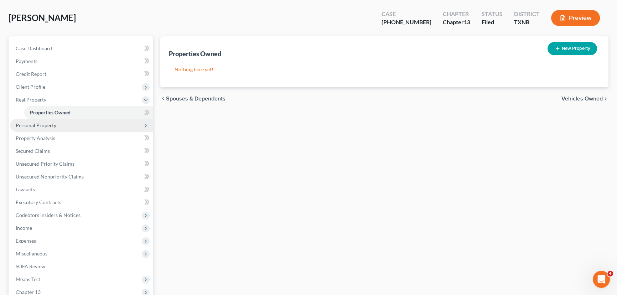
click at [32, 126] on span "Personal Property" at bounding box center [36, 125] width 41 height 6
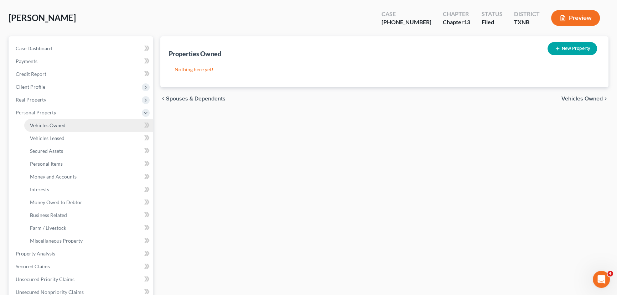
click at [37, 124] on span "Vehicles Owned" at bounding box center [48, 125] width 36 height 6
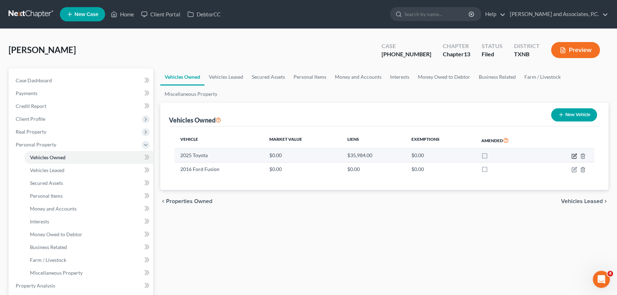
click at [573, 155] on icon "button" at bounding box center [574, 155] width 3 height 3
select select "0"
select select "1"
select select "0"
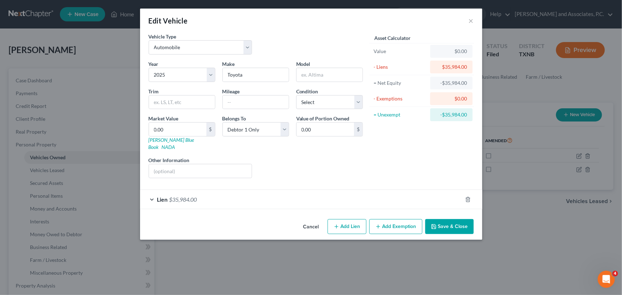
click at [345, 180] on form "Vehicle Type Select Automobile Truck Trailer Watercraft Aircraft Motor Home Atv…" at bounding box center [311, 121] width 325 height 176
click at [444, 219] on button "Save & Close" at bounding box center [449, 226] width 48 height 15
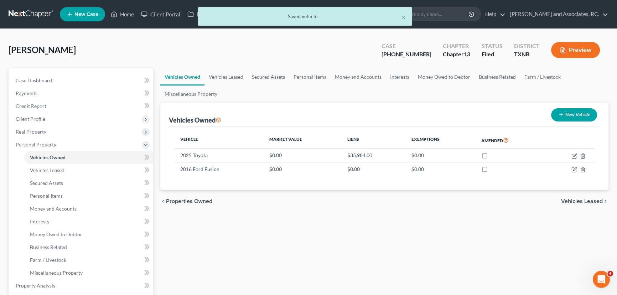
click at [378, 239] on div "Vehicles Owned Vehicles Leased Secured Assets Personal Items Money and Accounts…" at bounding box center [384, 286] width 455 height 437
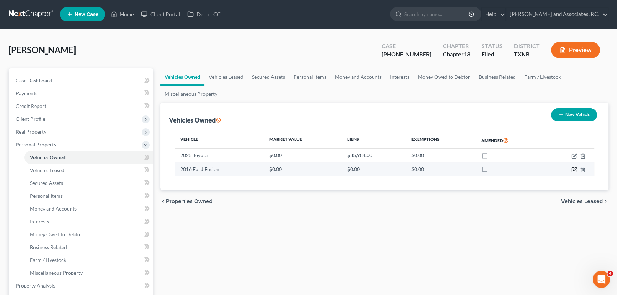
click at [574, 170] on icon "button" at bounding box center [574, 170] width 6 height 6
select select "0"
select select "10"
select select "0"
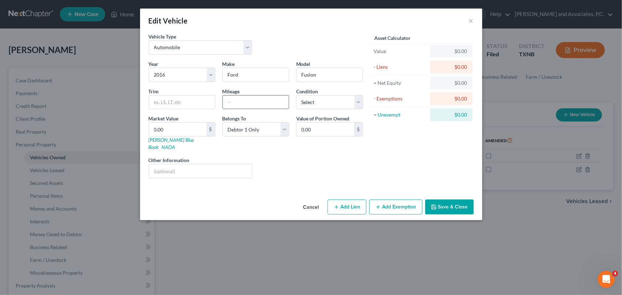
click at [249, 104] on input "text" at bounding box center [256, 102] width 66 height 14
click at [309, 105] on select "Select Excellent Very Good Good Fair Poor" at bounding box center [329, 102] width 67 height 14
select select "2"
click at [296, 95] on select "Select Excellent Very Good Good Fair Poor" at bounding box center [329, 102] width 67 height 14
click at [264, 102] on input "text" at bounding box center [256, 102] width 66 height 14
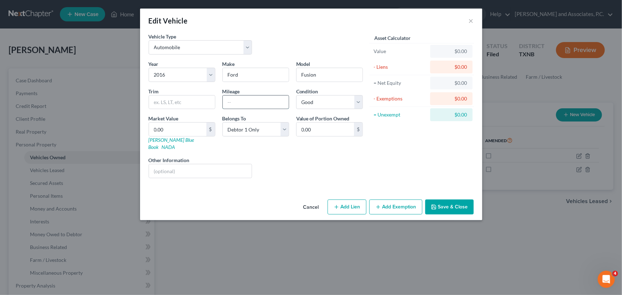
click at [259, 103] on input "text" at bounding box center [256, 102] width 66 height 14
click at [237, 104] on input "127192" at bounding box center [256, 102] width 66 height 14
type input "127,192"
click at [447, 199] on button "Save & Close" at bounding box center [449, 206] width 48 height 15
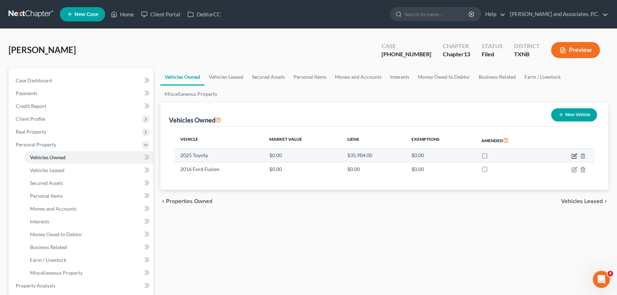
click at [574, 153] on icon "button" at bounding box center [574, 156] width 6 height 6
select select "0"
select select "1"
select select "0"
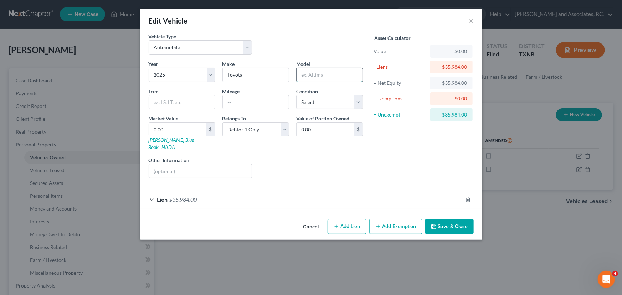
click at [320, 74] on input "text" at bounding box center [329, 75] width 66 height 14
type input "Corolla Cross"
click at [240, 106] on input "text" at bounding box center [256, 102] width 66 height 14
click at [230, 102] on input "3900" at bounding box center [256, 102] width 66 height 14
type input "3,900"
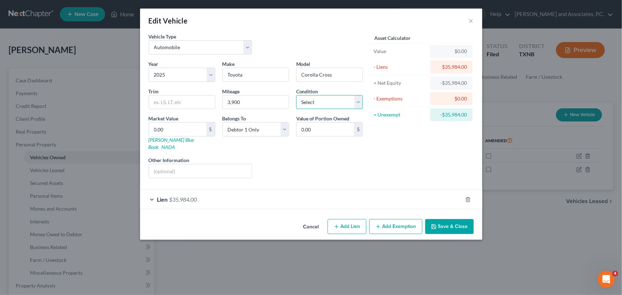
click at [331, 104] on select "Select Excellent Very Good Good Fair Poor" at bounding box center [329, 102] width 67 height 14
select select "0"
click at [296, 95] on select "Select Excellent Very Good Good Fair Poor" at bounding box center [329, 102] width 67 height 14
drag, startPoint x: 302, startPoint y: 170, endPoint x: 461, endPoint y: 187, distance: 160.2
click at [305, 168] on div "Liens Select" at bounding box center [310, 167] width 111 height 22
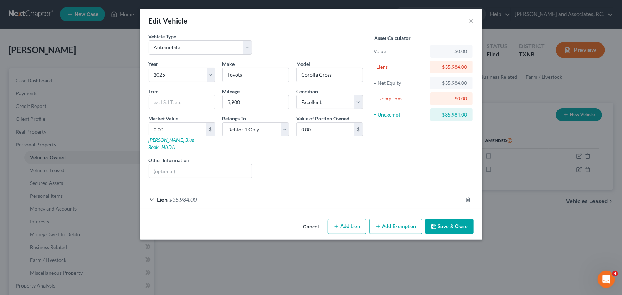
click at [461, 219] on button "Save & Close" at bounding box center [449, 226] width 48 height 15
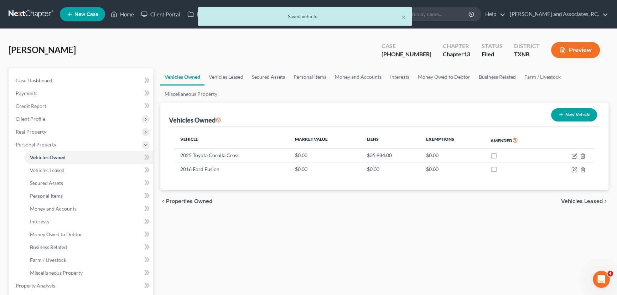
click at [422, 247] on div "Vehicles Owned Vehicles Leased Secured Assets Personal Items Money and Accounts…" at bounding box center [384, 286] width 455 height 437
click at [232, 76] on link "Vehicles Leased" at bounding box center [225, 76] width 43 height 17
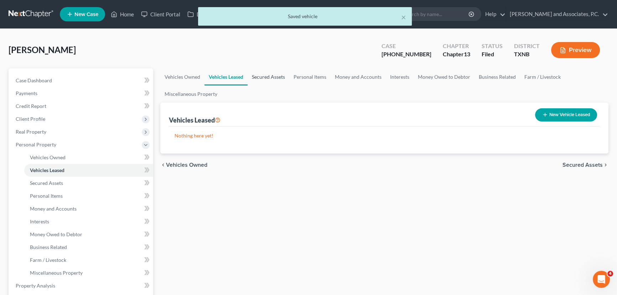
click at [277, 75] on link "Secured Assets" at bounding box center [269, 76] width 42 height 17
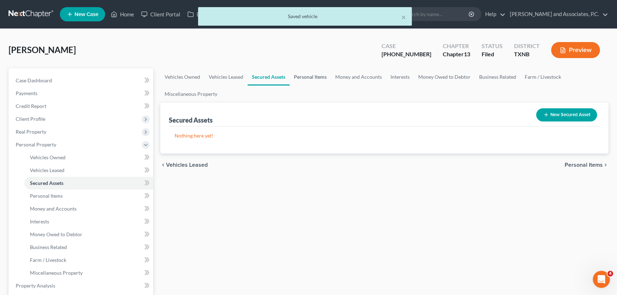
click at [308, 75] on link "Personal Items" at bounding box center [310, 76] width 41 height 17
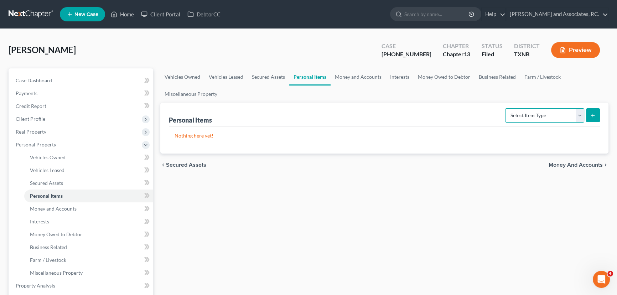
click at [537, 115] on select "Select Item Type Clothing Collectibles Of Value Electronics Firearms Household …" at bounding box center [544, 115] width 79 height 14
select select "household_goods"
click at [506, 108] on select "Select Item Type Clothing Collectibles Of Value Electronics Firearms Household …" at bounding box center [544, 115] width 79 height 14
click at [588, 114] on button "submit" at bounding box center [593, 115] width 14 height 14
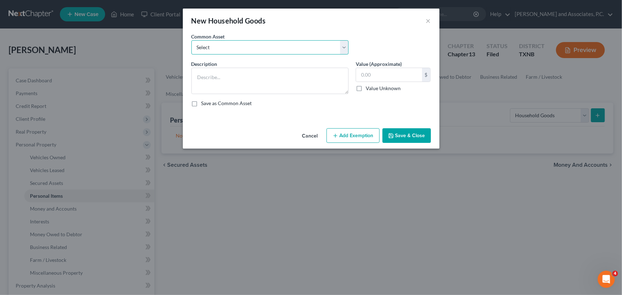
click at [224, 48] on select "Select household goods & furnishings household goods & furnishings" at bounding box center [269, 47] width 157 height 14
select select "0"
click at [191, 40] on select "Select household goods & furnishings household goods & furnishings" at bounding box center [269, 47] width 157 height 14
type textarea "household goods & furnishings"
type input "4,000.00"
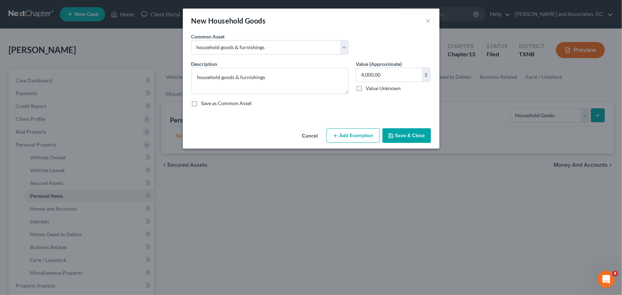
drag, startPoint x: 405, startPoint y: 130, endPoint x: 469, endPoint y: 132, distance: 64.5
click at [406, 130] on button "Save & Close" at bounding box center [406, 135] width 48 height 15
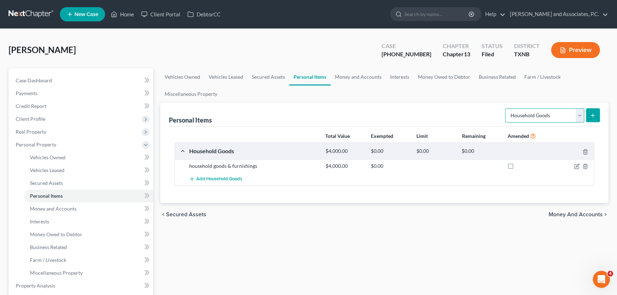
click at [581, 115] on select "Select Item Type Clothing Collectibles Of Value Electronics Firearms Household …" at bounding box center [544, 115] width 79 height 14
select select "clothing"
click at [506, 108] on select "Select Item Type Clothing Collectibles Of Value Electronics Firearms Household …" at bounding box center [544, 115] width 79 height 14
click at [594, 117] on icon "submit" at bounding box center [593, 116] width 6 height 6
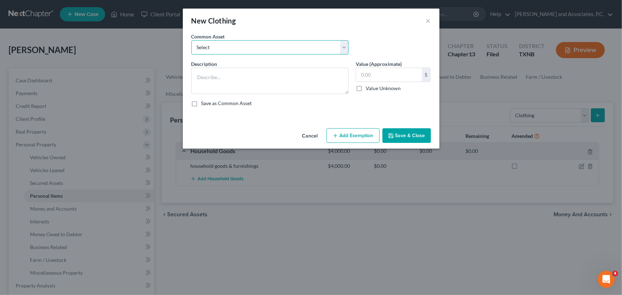
click at [341, 47] on select "Select personal clothing personal clothing personal clothing" at bounding box center [269, 47] width 157 height 14
select select "1"
click at [191, 40] on select "Select personal clothing personal clothing personal clothing" at bounding box center [269, 47] width 157 height 14
type textarea "personal clothing"
type input "500.00"
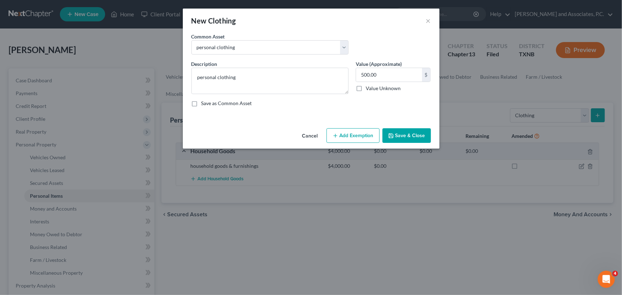
click at [399, 131] on button "Save & Close" at bounding box center [406, 135] width 48 height 15
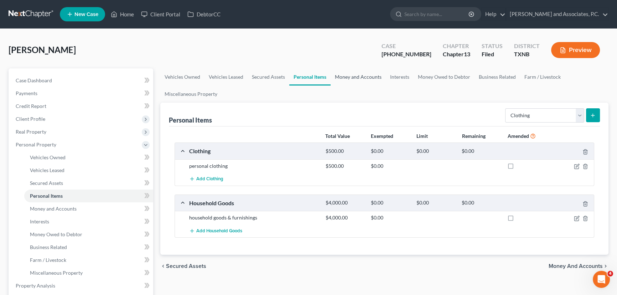
click at [368, 76] on link "Money and Accounts" at bounding box center [358, 76] width 55 height 17
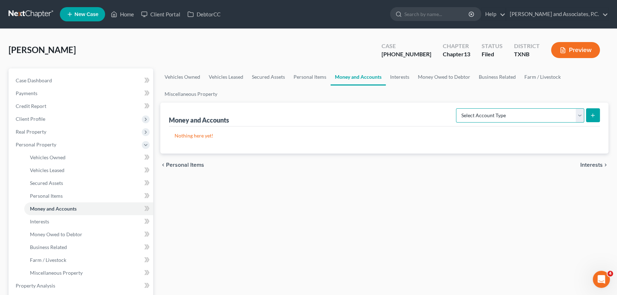
click at [534, 114] on select "Select Account Type Brokerage Cash on Hand Certificates of Deposit Checking Acc…" at bounding box center [520, 115] width 128 height 14
click at [403, 206] on div "Vehicles Owned Vehicles Leased Secured Assets Personal Items Money and Accounts…" at bounding box center [384, 286] width 455 height 437
click at [499, 116] on select "Select Account Type Brokerage Cash on Hand Certificates of Deposit Checking Acc…" at bounding box center [520, 115] width 128 height 14
select select "checking"
click at [457, 108] on select "Select Account Type Brokerage Cash on Hand Certificates of Deposit Checking Acc…" at bounding box center [520, 115] width 128 height 14
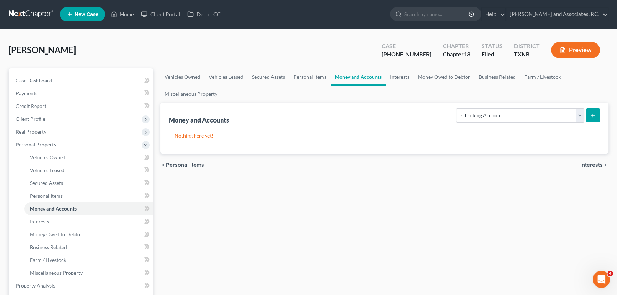
click at [591, 113] on icon "submit" at bounding box center [593, 116] width 6 height 6
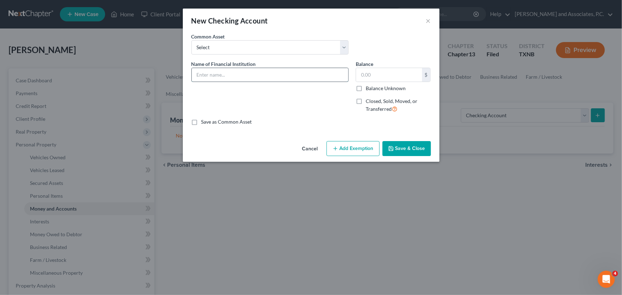
click at [221, 71] on input "text" at bounding box center [270, 75] width 156 height 14
type input "A"
type input "Pathmark"
click at [378, 77] on input "text" at bounding box center [389, 75] width 66 height 14
type input "0.00"
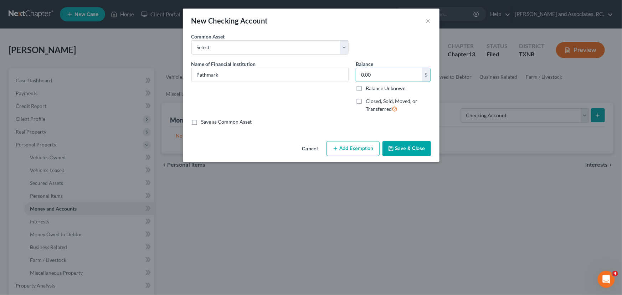
click at [409, 147] on button "Save & Close" at bounding box center [406, 148] width 48 height 15
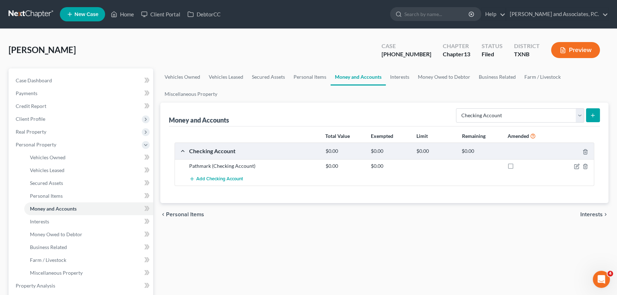
click at [474, 219] on div "chevron_left Personal Items Interests chevron_right" at bounding box center [384, 214] width 448 height 23
click at [598, 116] on button "submit" at bounding box center [593, 115] width 14 height 14
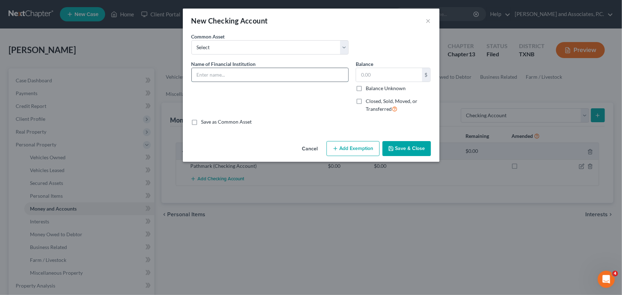
click at [221, 74] on input "text" at bounding box center [270, 75] width 156 height 14
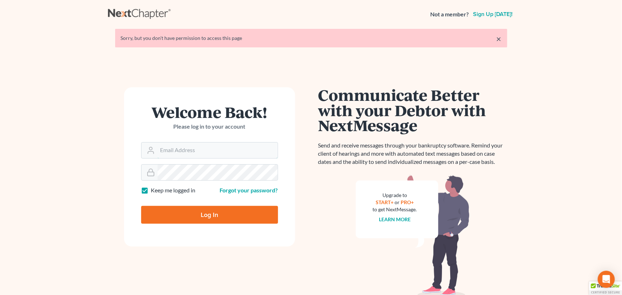
type input "mistyc@montejwhite.com"
click at [170, 217] on input "Log In" at bounding box center [209, 215] width 137 height 18
type input "Thinking..."
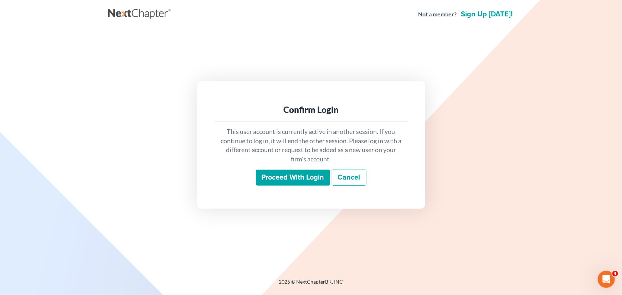
click at [301, 174] on input "Proceed with login" at bounding box center [293, 178] width 74 height 16
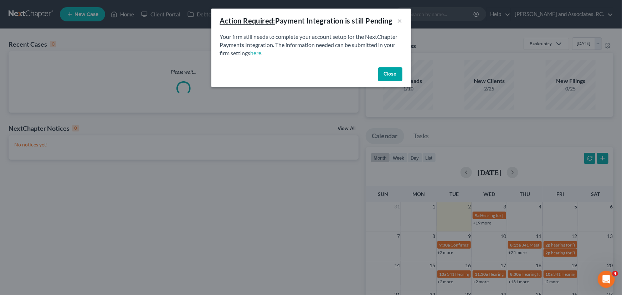
click at [395, 76] on button "Close" at bounding box center [390, 74] width 24 height 14
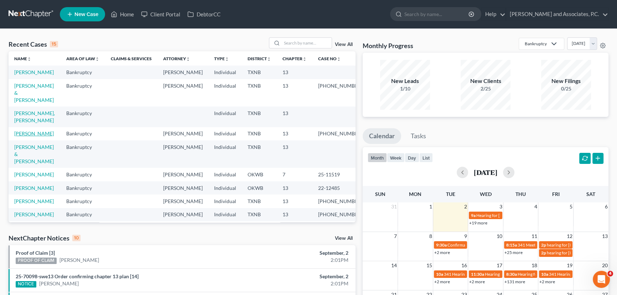
click at [28, 130] on link "[PERSON_NAME]" at bounding box center [34, 133] width 40 height 6
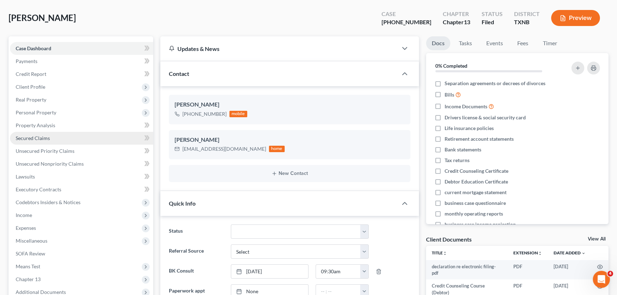
scroll to position [381, 0]
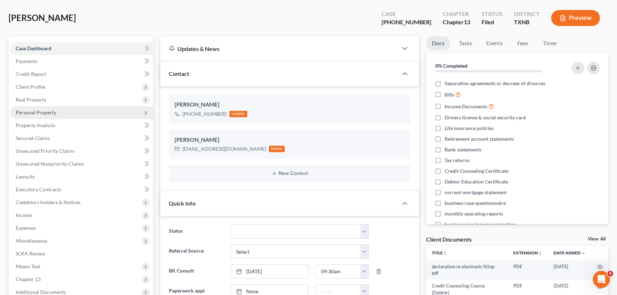
click at [41, 110] on span "Personal Property" at bounding box center [36, 112] width 41 height 6
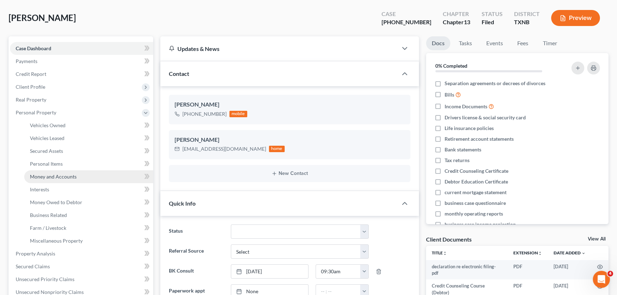
click at [45, 175] on span "Money and Accounts" at bounding box center [53, 176] width 47 height 6
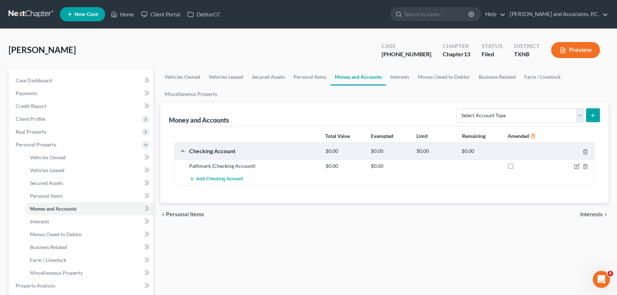
click at [590, 115] on icon "submit" at bounding box center [593, 116] width 6 height 6
drag, startPoint x: 580, startPoint y: 113, endPoint x: 577, endPoint y: 116, distance: 4.0
click at [580, 113] on select "Select Account Type Brokerage Cash on Hand Certificates of Deposit Checking Acc…" at bounding box center [520, 115] width 128 height 14
select select "checking"
click at [457, 108] on select "Select Account Type Brokerage Cash on Hand Certificates of Deposit Checking Acc…" at bounding box center [520, 115] width 128 height 14
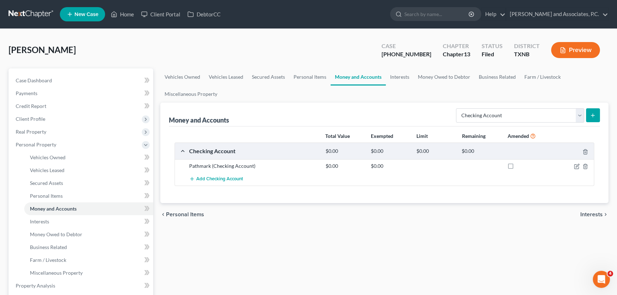
click at [594, 114] on icon "submit" at bounding box center [593, 116] width 6 height 6
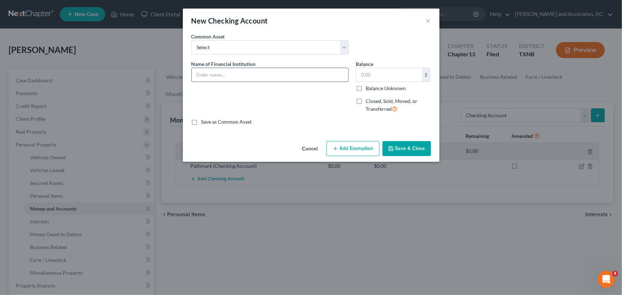
click at [204, 76] on input "text" at bounding box center [270, 75] width 156 height 14
type input "[PERSON_NAME] Fargo"
click at [391, 77] on input "text" at bounding box center [389, 75] width 66 height 14
type input "20.00"
click at [415, 149] on button "Save & Close" at bounding box center [406, 148] width 48 height 15
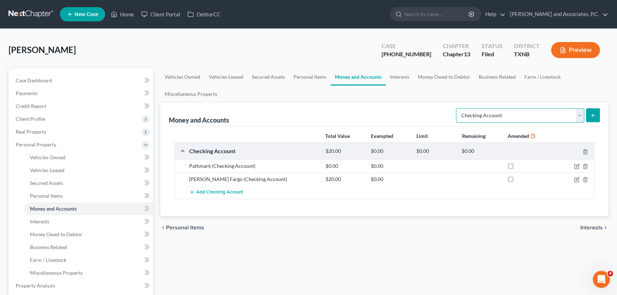
click at [506, 118] on select "Select Account Type Brokerage Cash on Hand Certificates of Deposit Checking Acc…" at bounding box center [520, 115] width 128 height 14
drag, startPoint x: 506, startPoint y: 115, endPoint x: 486, endPoint y: 114, distance: 20.0
click at [506, 115] on select "Select Account Type Brokerage Cash on Hand Certificates of Deposit Checking Acc…" at bounding box center [520, 115] width 128 height 14
click at [395, 77] on link "Interests" at bounding box center [400, 76] width 28 height 17
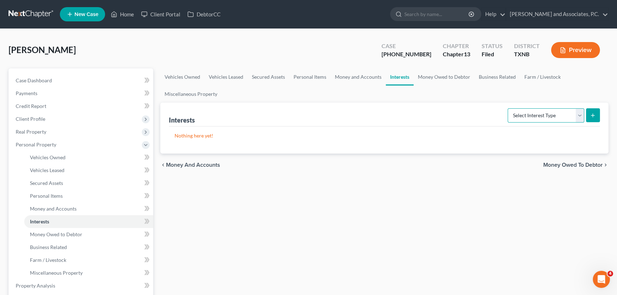
click at [552, 115] on select "Select Interest Type 401K Annuity Bond Education IRA Government Bond Government…" at bounding box center [546, 115] width 77 height 14
select select "401k"
click at [508, 108] on select "Select Interest Type 401K Annuity Bond Education IRA Government Bond Government…" at bounding box center [546, 115] width 77 height 14
click at [591, 118] on button "submit" at bounding box center [593, 115] width 14 height 14
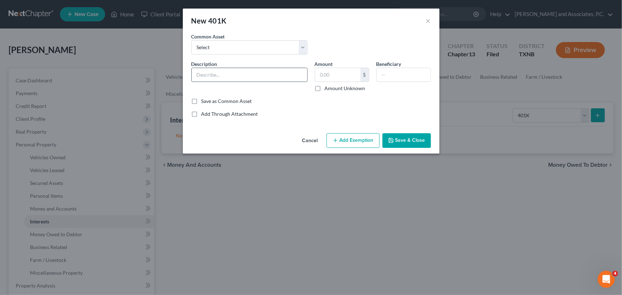
click at [228, 73] on input "text" at bounding box center [249, 75] width 115 height 14
type input "Fidelity"
type input "0.00"
click at [401, 137] on button "Save & Close" at bounding box center [406, 140] width 48 height 15
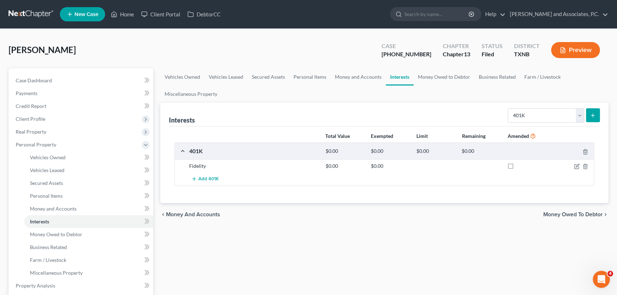
click at [364, 211] on div "chevron_left Money and Accounts Money Owed to Debtor chevron_right" at bounding box center [384, 214] width 448 height 23
click at [527, 113] on select "Select Interest Type 401K Annuity Bond Education IRA Government Bond Government…" at bounding box center [546, 115] width 77 height 14
select select "term_life_insurance"
click at [508, 108] on select "Select Interest Type 401K Annuity Bond Education IRA Government Bond Government…" at bounding box center [546, 115] width 77 height 14
click at [594, 116] on icon "submit" at bounding box center [593, 116] width 6 height 6
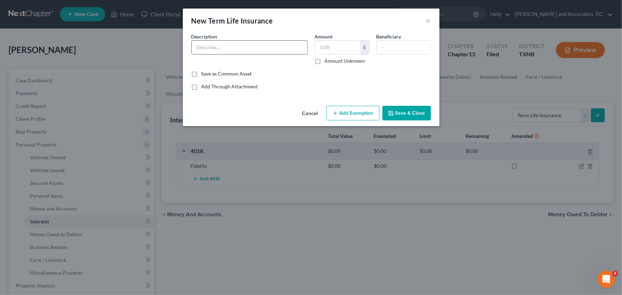
click at [207, 43] on input "text" at bounding box center [249, 48] width 115 height 14
type input "Metlife (value $260,000)"
click at [404, 115] on button "Save & Close" at bounding box center [406, 113] width 48 height 15
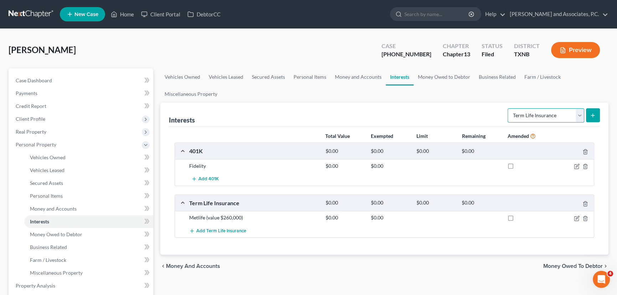
click at [553, 117] on select "Select Interest Type 401K Annuity Bond Education IRA Government Bond Government…" at bounding box center [546, 115] width 77 height 14
drag, startPoint x: 383, startPoint y: 284, endPoint x: 394, endPoint y: 266, distance: 20.8
click at [383, 284] on div "Vehicles Owned Vehicles Leased Secured Assets Personal Items Money and Accounts…" at bounding box center [384, 286] width 455 height 437
click at [446, 75] on link "Money Owed to Debtor" at bounding box center [444, 76] width 61 height 17
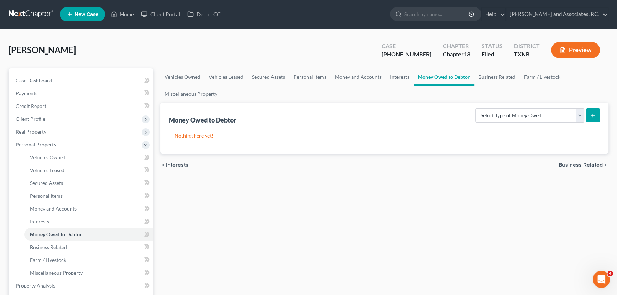
click at [381, 211] on div "Vehicles Owned Vehicles Leased Secured Assets Personal Items Money and Accounts…" at bounding box center [384, 286] width 455 height 437
click at [420, 178] on div "Vehicles Owned Vehicles Leased Secured Assets Personal Items Money and Accounts…" at bounding box center [384, 286] width 455 height 437
click at [490, 73] on link "Business Related" at bounding box center [497, 76] width 46 height 17
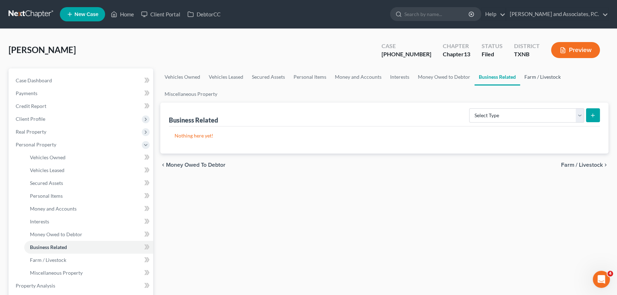
click at [532, 79] on link "Farm / Livestock" at bounding box center [542, 76] width 45 height 17
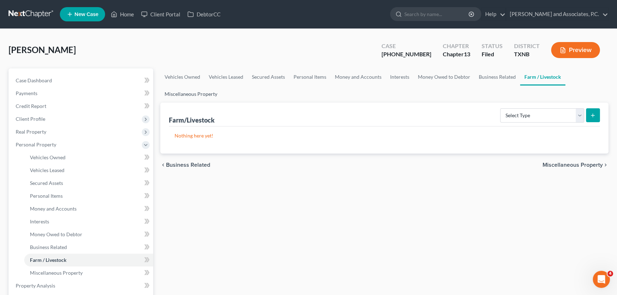
click at [202, 96] on link "Miscellaneous Property" at bounding box center [190, 93] width 61 height 17
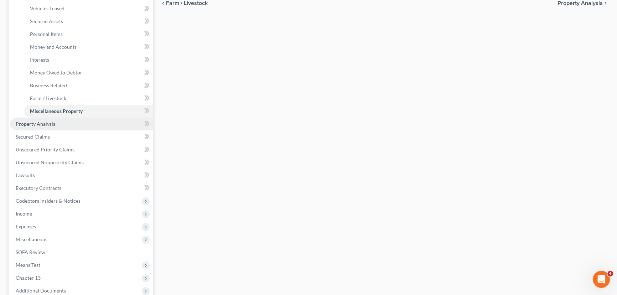
click at [52, 123] on span "Property Analysis" at bounding box center [36, 124] width 40 height 6
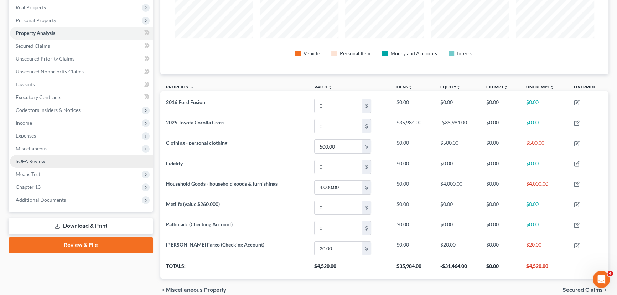
scroll to position [124, 0]
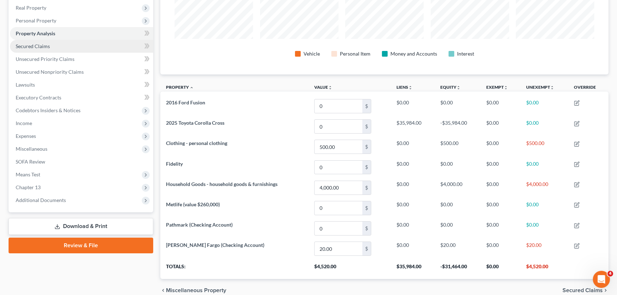
click at [42, 44] on span "Secured Claims" at bounding box center [33, 46] width 34 height 6
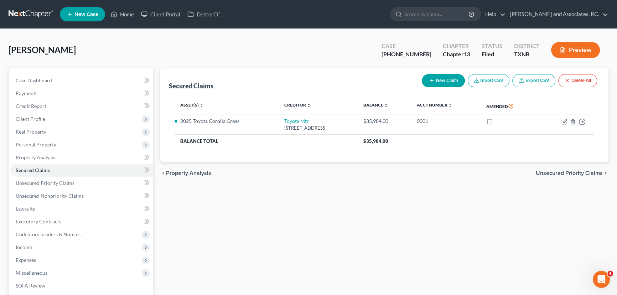
click at [312, 201] on div "Secured Claims New Claim Import CSV Export CSV Delete All Asset(s) expand_more …" at bounding box center [384, 222] width 455 height 309
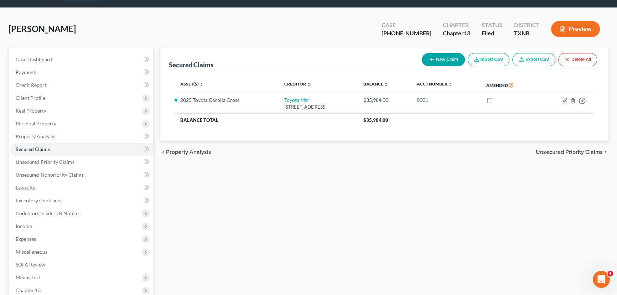
scroll to position [32, 0]
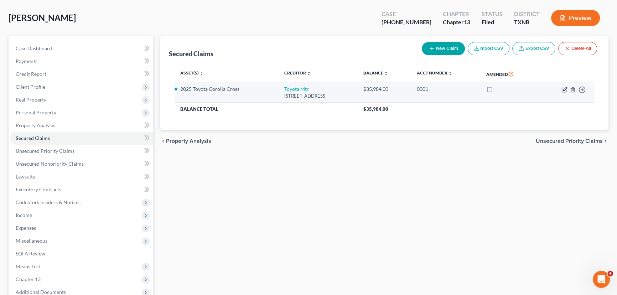
click at [565, 89] on icon "button" at bounding box center [564, 88] width 3 height 3
select select "14"
select select "2"
select select "0"
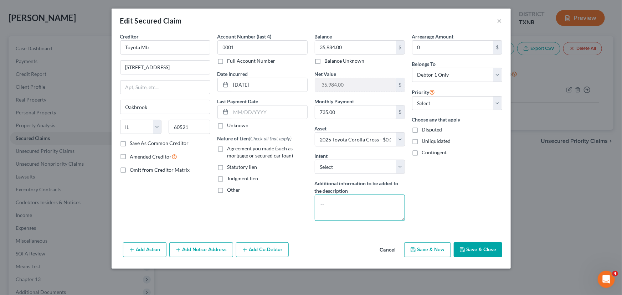
click at [360, 203] on textarea at bounding box center [360, 207] width 90 height 26
type textarea "Plan/ 910 vehicle"
click at [467, 248] on button "Save & Close" at bounding box center [477, 249] width 48 height 15
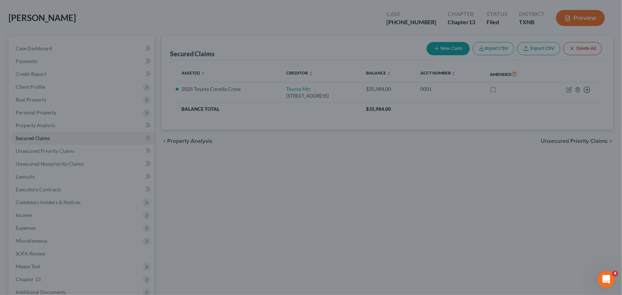
select select "2"
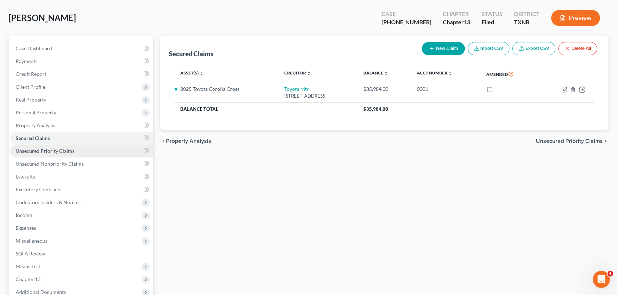
click at [89, 147] on link "Unsecured Priority Claims" at bounding box center [81, 151] width 143 height 13
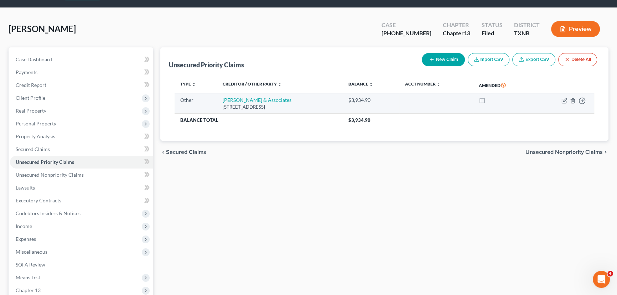
scroll to position [32, 0]
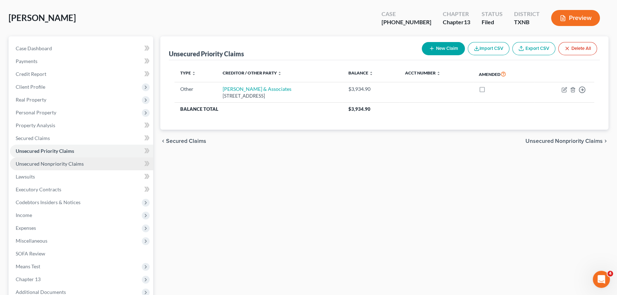
click at [92, 160] on link "Unsecured Nonpriority Claims" at bounding box center [81, 163] width 143 height 13
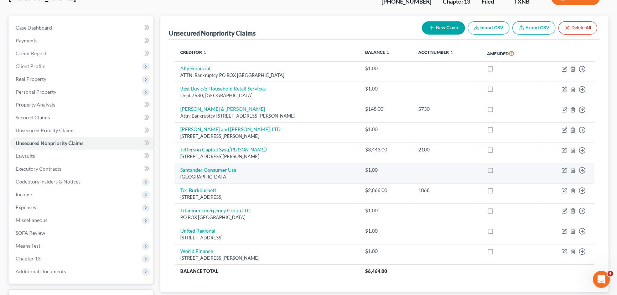
scroll to position [108, 0]
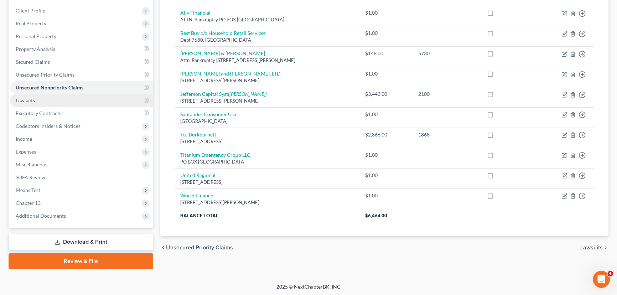
click at [65, 99] on link "Lawsuits" at bounding box center [81, 100] width 143 height 13
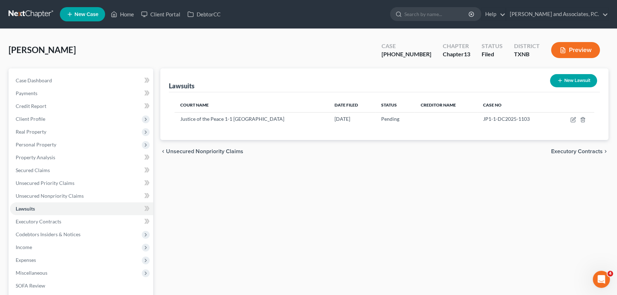
click at [319, 225] on div "Lawsuits New Lawsuit Court Name Date Filed Status Creditor Name Case No Justice…" at bounding box center [384, 222] width 455 height 309
click at [253, 185] on div "Lawsuits New Lawsuit Court Name Date Filed Status Creditor Name Case No Justice…" at bounding box center [384, 222] width 455 height 309
click at [571, 119] on icon "button" at bounding box center [573, 120] width 6 height 6
select select "45"
select select "0"
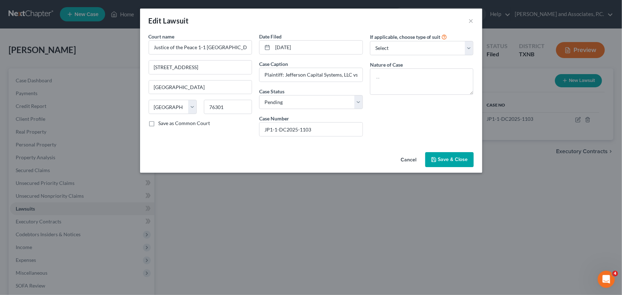
click at [443, 160] on span "Save & Close" at bounding box center [453, 159] width 30 height 6
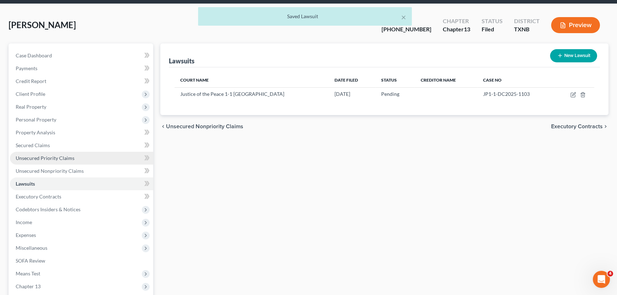
scroll to position [32, 0]
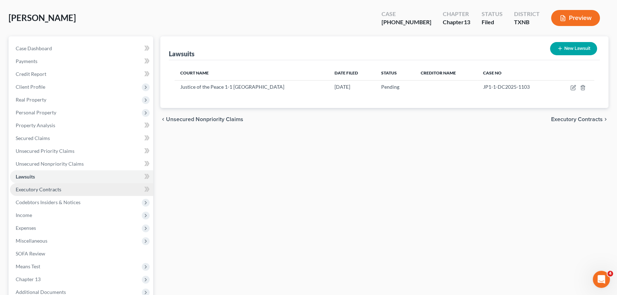
click at [66, 188] on link "Executory Contracts" at bounding box center [81, 189] width 143 height 13
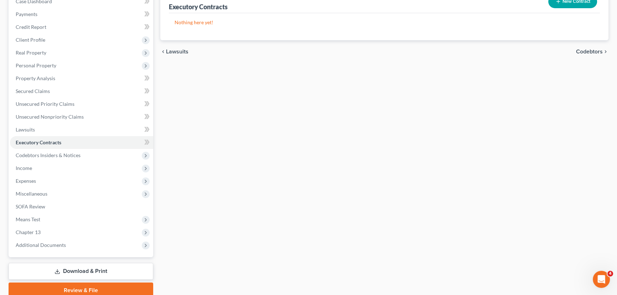
scroll to position [64, 0]
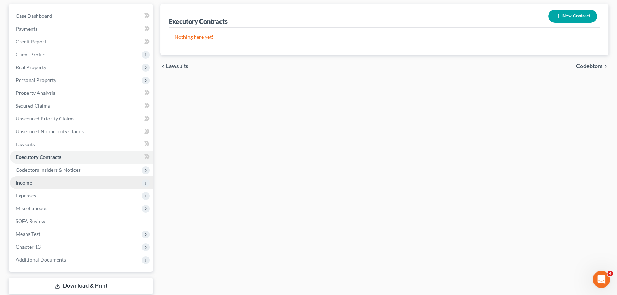
click at [59, 178] on span "Income" at bounding box center [81, 182] width 143 height 13
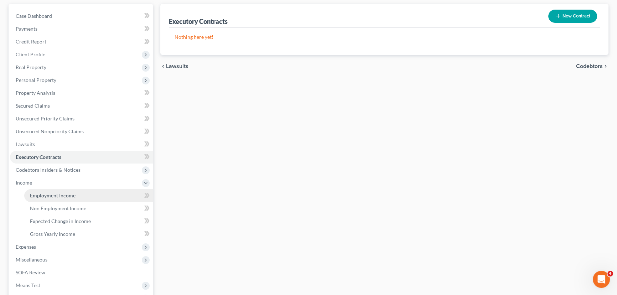
click at [53, 196] on span "Employment Income" at bounding box center [53, 195] width 46 height 6
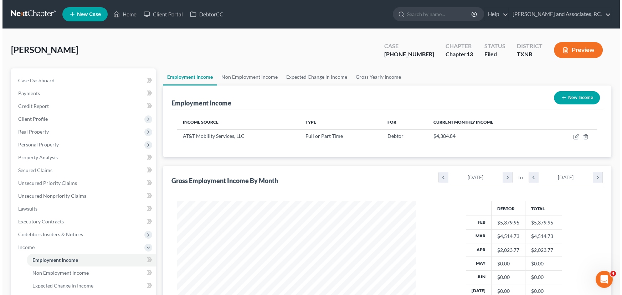
scroll to position [32, 0]
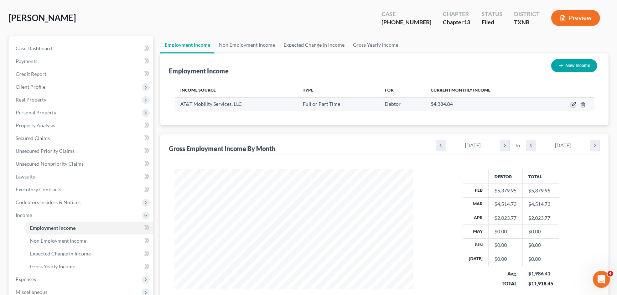
click at [572, 102] on icon "button" at bounding box center [573, 105] width 6 height 6
select select "0"
select select "26"
select select "2"
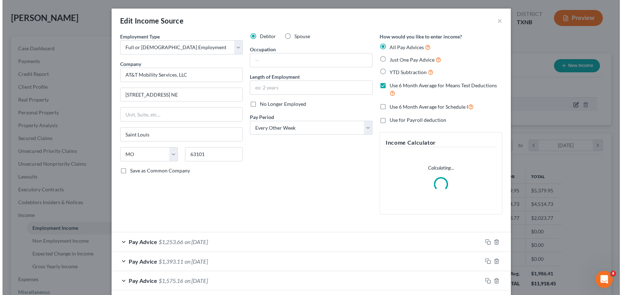
scroll to position [128, 255]
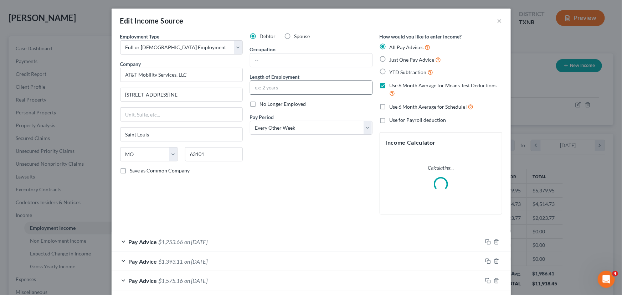
click at [296, 90] on input "text" at bounding box center [311, 88] width 122 height 14
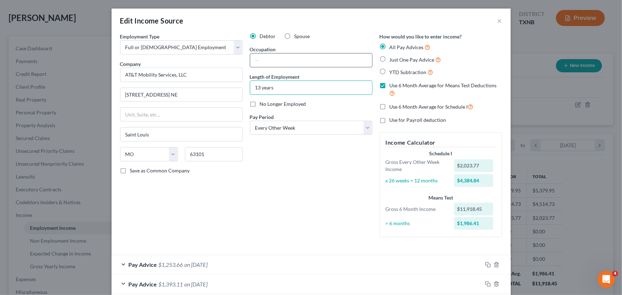
type input "13 years"
click at [254, 57] on input "text" at bounding box center [311, 60] width 122 height 14
type input "Fraud Analyst"
click at [318, 218] on div "Debtor Spouse Occupation Fraud Analyst Length of Employment 13 years No Longer …" at bounding box center [311, 138] width 130 height 210
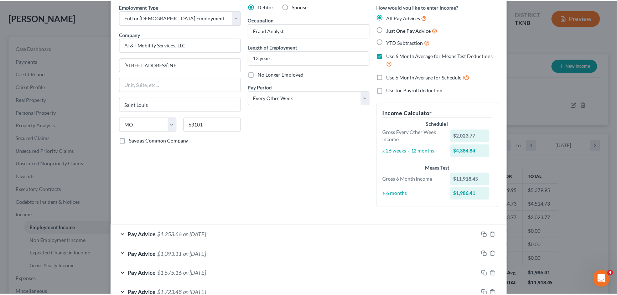
scroll to position [95, 0]
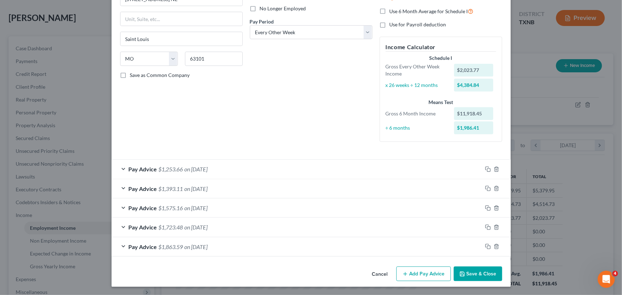
click at [470, 271] on button "Save & Close" at bounding box center [477, 273] width 48 height 15
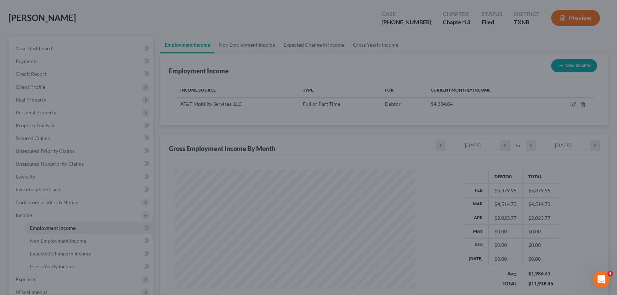
scroll to position [356069, 355943]
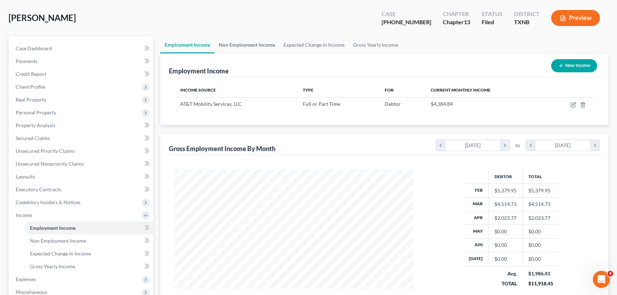
click at [241, 46] on link "Non Employment Income" at bounding box center [246, 44] width 65 height 17
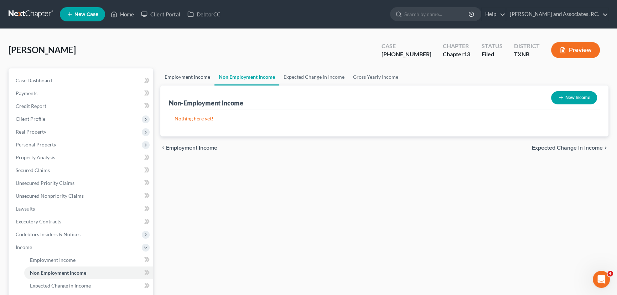
click at [183, 78] on link "Employment Income" at bounding box center [187, 76] width 54 height 17
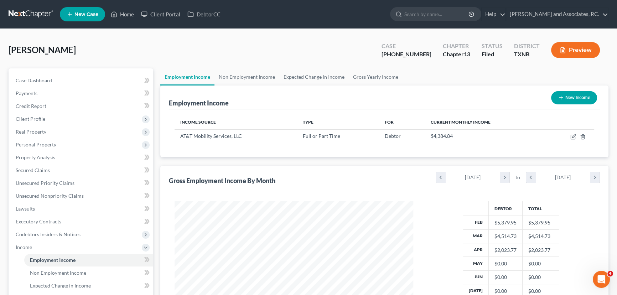
scroll to position [128, 253]
click at [311, 74] on link "Expected Change in Income" at bounding box center [313, 76] width 69 height 17
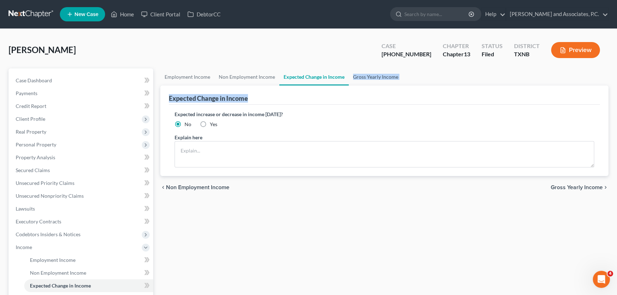
click at [361, 84] on ui-view "Employment Income Non Employment Income Expected Change in Income Gross Yearly …" at bounding box center [384, 133] width 448 height 130
click at [365, 82] on link "Gross Yearly Income" at bounding box center [376, 76] width 54 height 17
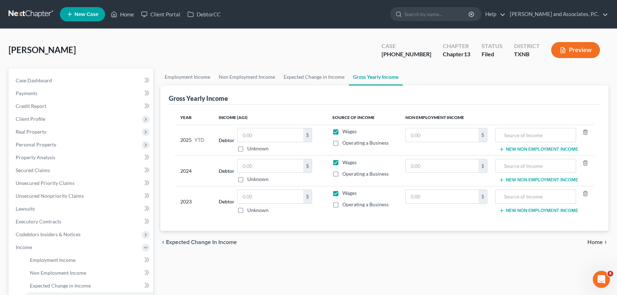
click at [177, 60] on div "[PERSON_NAME] Upgraded Case [PHONE_NUMBER] Chapter Chapter 13 Status [GEOGRAPHI…" at bounding box center [309, 52] width 600 height 31
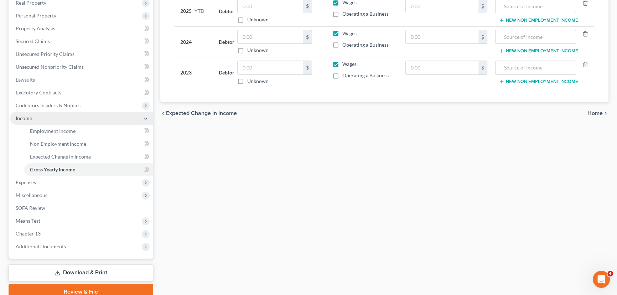
scroll to position [129, 0]
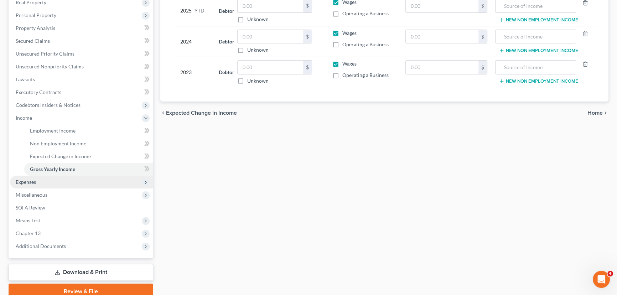
click at [46, 180] on span "Expenses" at bounding box center [81, 182] width 143 height 13
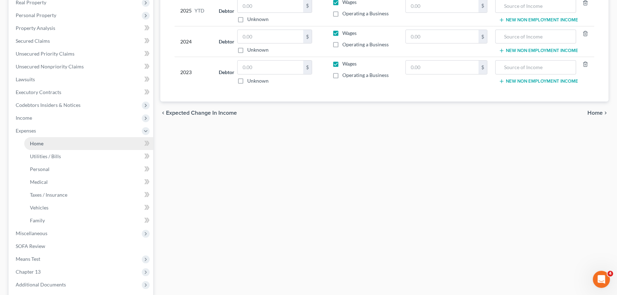
click at [41, 148] on link "Home" at bounding box center [88, 143] width 129 height 13
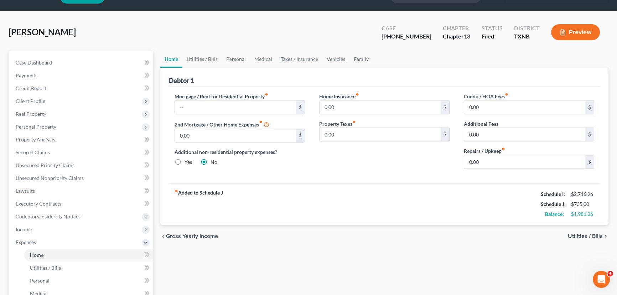
scroll to position [32, 0]
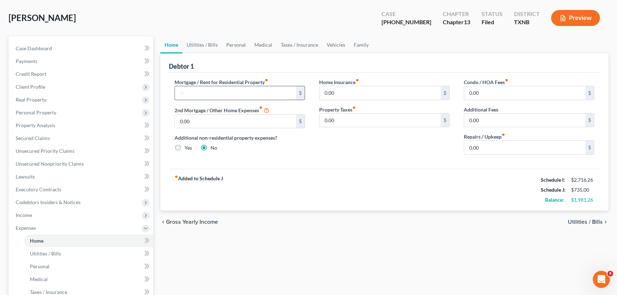
click at [238, 95] on input "text" at bounding box center [235, 93] width 121 height 14
type input "750.00"
click at [199, 50] on link "Utilities / Bills" at bounding box center [202, 44] width 40 height 17
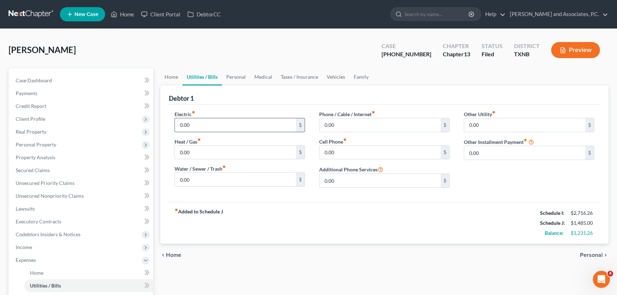
click at [215, 125] on input "0.00" at bounding box center [235, 125] width 121 height 14
type input "150.00"
click at [213, 150] on input "0.00" at bounding box center [235, 153] width 121 height 14
click at [198, 176] on input "0.00" at bounding box center [235, 180] width 121 height 14
click at [351, 124] on input "0.00" at bounding box center [380, 125] width 121 height 14
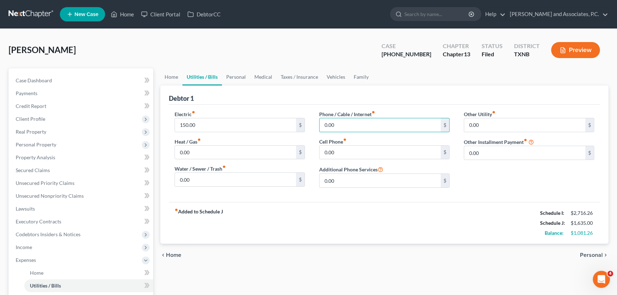
click at [343, 159] on div "Phone / Cable / Internet fiber_manual_record 0.00 $ Cell Phone fiber_manual_rec…" at bounding box center [384, 151] width 145 height 83
click at [344, 150] on input "0.00" at bounding box center [380, 153] width 121 height 14
type input "165.00"
click at [236, 78] on link "Personal" at bounding box center [236, 76] width 28 height 17
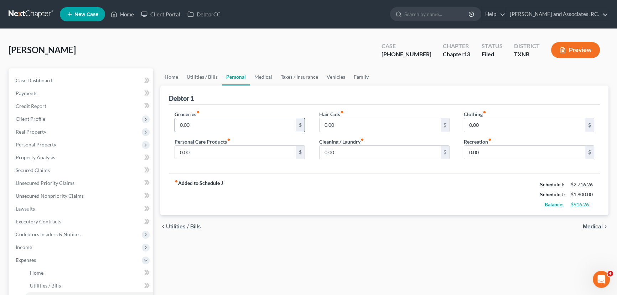
click at [208, 126] on input "0.00" at bounding box center [235, 125] width 121 height 14
click at [194, 127] on input "0.00" at bounding box center [235, 125] width 121 height 14
drag, startPoint x: 197, startPoint y: 127, endPoint x: 160, endPoint y: 130, distance: 36.8
click at [160, 130] on div "Debtor 1 Groceries fiber_manual_record 0.00 $ Personal Care Products fiber_manu…" at bounding box center [384, 150] width 448 height 130
type input "400.00"
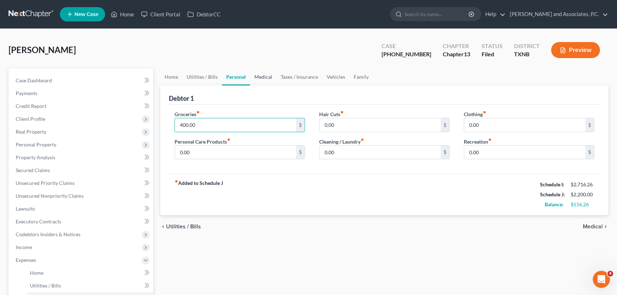
click at [264, 77] on link "Medical" at bounding box center [263, 76] width 26 height 17
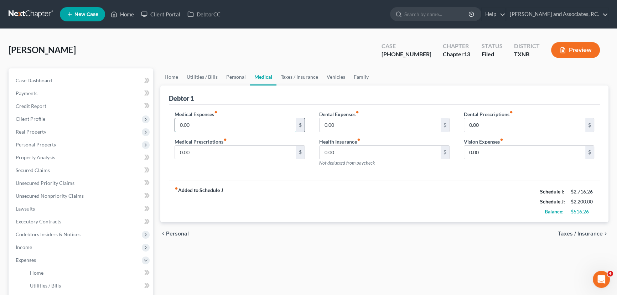
click at [205, 128] on input "0.00" at bounding box center [235, 125] width 121 height 14
click at [212, 126] on input "0.00" at bounding box center [235, 125] width 121 height 14
click at [357, 125] on input "0.00" at bounding box center [380, 125] width 121 height 14
click at [511, 125] on input "0.00" at bounding box center [524, 125] width 121 height 14
click at [488, 156] on input "0.00" at bounding box center [524, 153] width 121 height 14
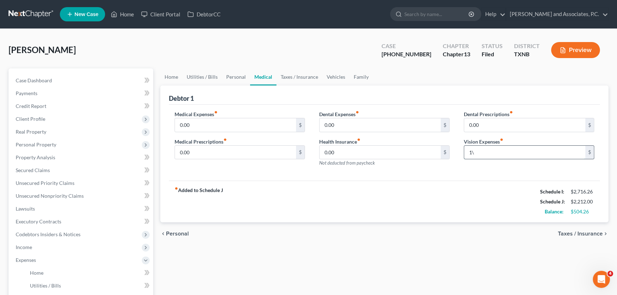
type input "1"
type input "13.00"
click at [285, 79] on link "Taxes / Insurance" at bounding box center [299, 76] width 46 height 17
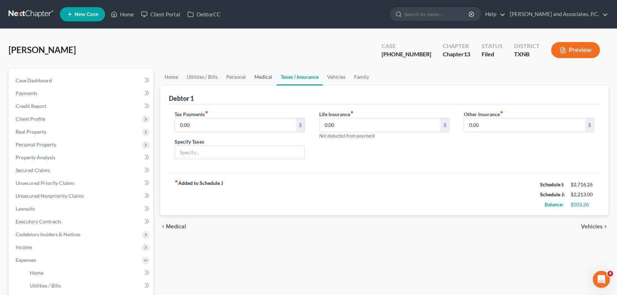
click at [258, 78] on link "Medical" at bounding box center [263, 76] width 26 height 17
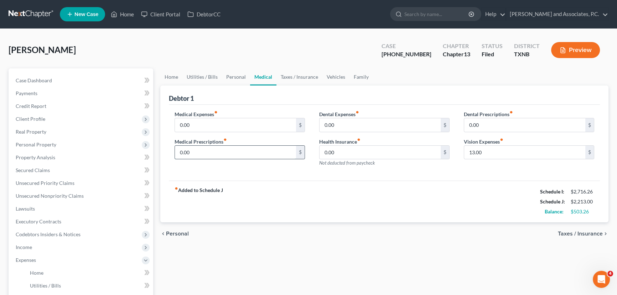
click at [211, 152] on input "0.00" at bounding box center [235, 153] width 121 height 14
type input "12.00"
click at [301, 78] on link "Taxes / Insurance" at bounding box center [299, 76] width 46 height 17
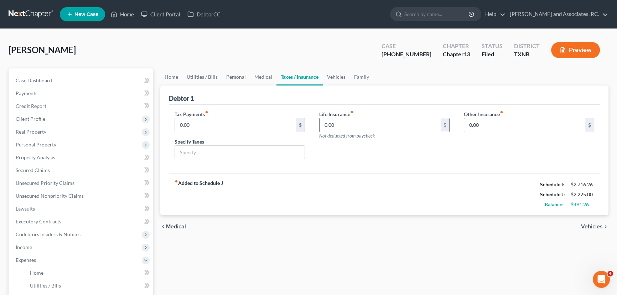
click at [374, 124] on input "0.00" at bounding box center [380, 125] width 121 height 14
click at [341, 73] on link "Vehicles" at bounding box center [336, 76] width 27 height 17
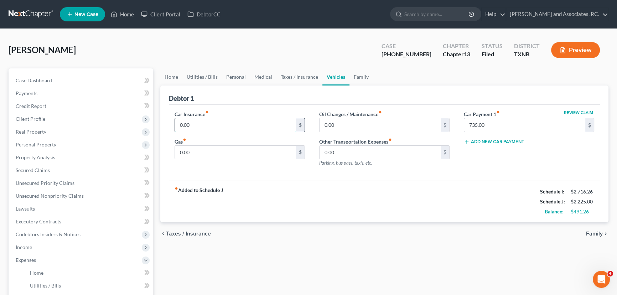
click at [203, 125] on input "0.00" at bounding box center [235, 125] width 121 height 14
type input "277.00"
click at [217, 150] on input "0.00" at bounding box center [235, 153] width 121 height 14
type input "120.00"
click at [505, 124] on input "735.00" at bounding box center [524, 125] width 121 height 14
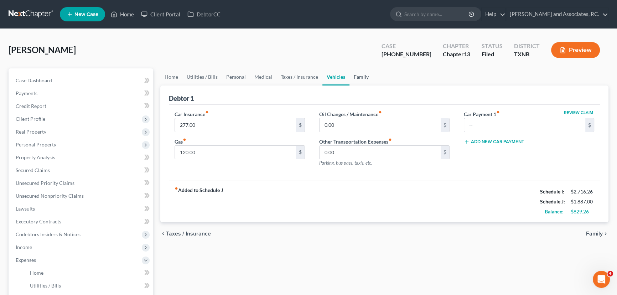
click at [362, 77] on link "Family" at bounding box center [361, 76] width 24 height 17
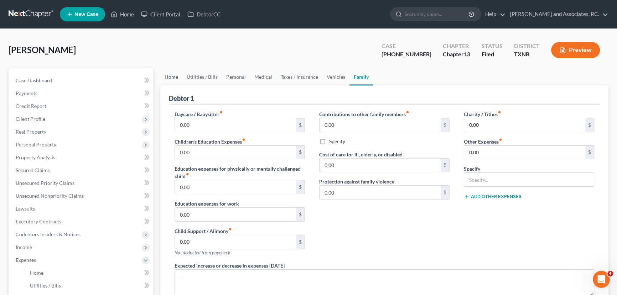
click at [166, 76] on link "Home" at bounding box center [171, 76] width 22 height 17
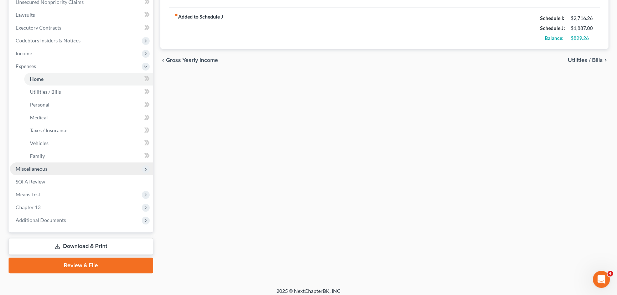
scroll to position [194, 0]
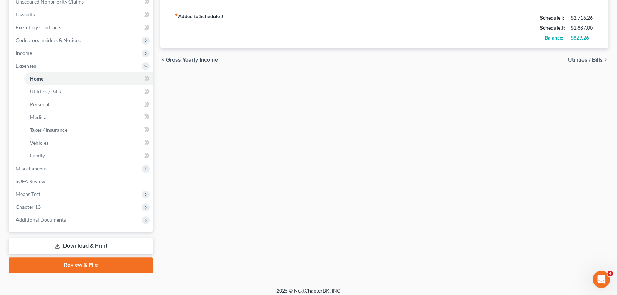
click at [250, 163] on div "Home Utilities / Bills Personal Medical Taxes / Insurance Vehicles Family Debto…" at bounding box center [384, 73] width 455 height 399
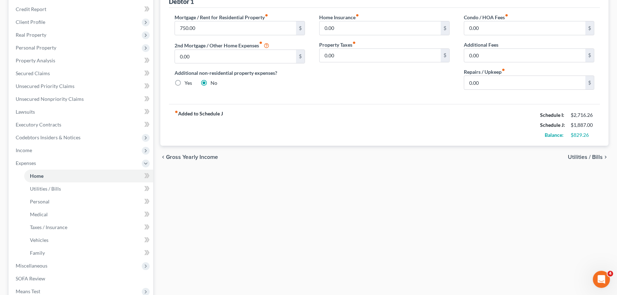
scroll to position [0, 0]
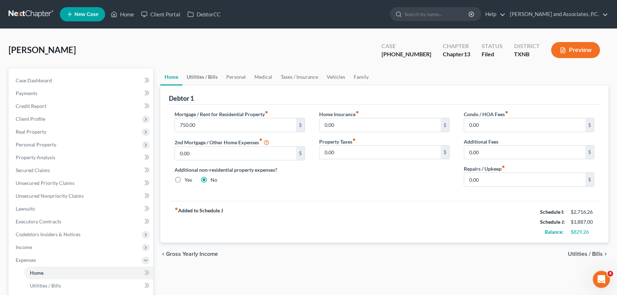
click at [206, 77] on link "Utilities / Bills" at bounding box center [202, 76] width 40 height 17
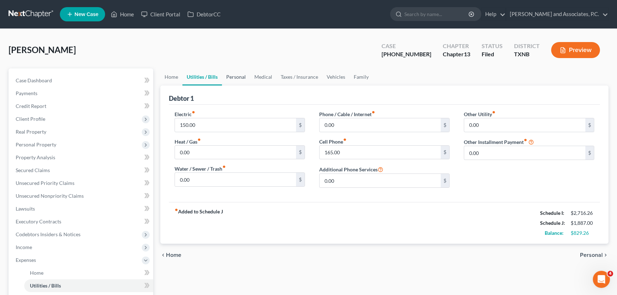
click at [243, 77] on link "Personal" at bounding box center [236, 76] width 28 height 17
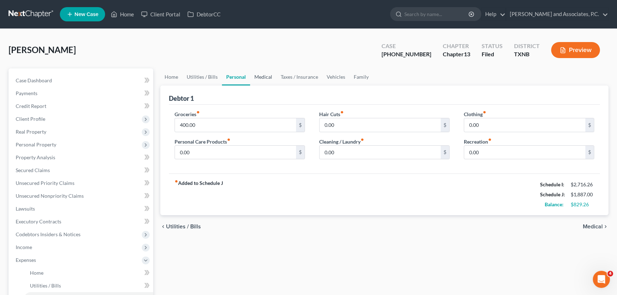
click at [255, 76] on link "Medical" at bounding box center [263, 76] width 26 height 17
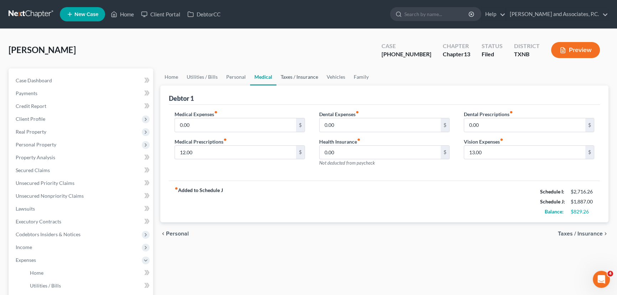
click at [297, 82] on link "Taxes / Insurance" at bounding box center [299, 76] width 46 height 17
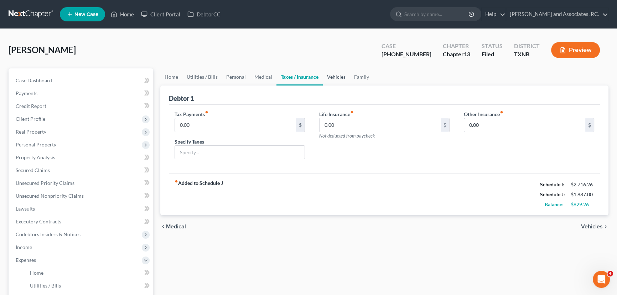
click at [326, 78] on link "Vehicles" at bounding box center [336, 76] width 27 height 17
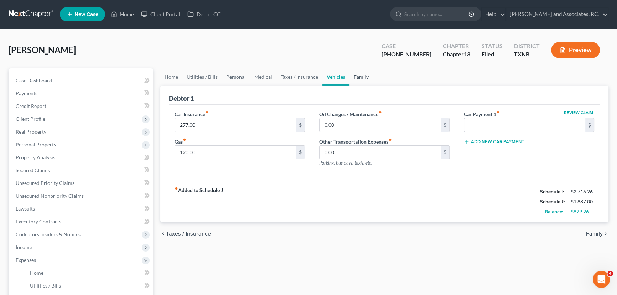
click at [355, 73] on link "Family" at bounding box center [361, 76] width 24 height 17
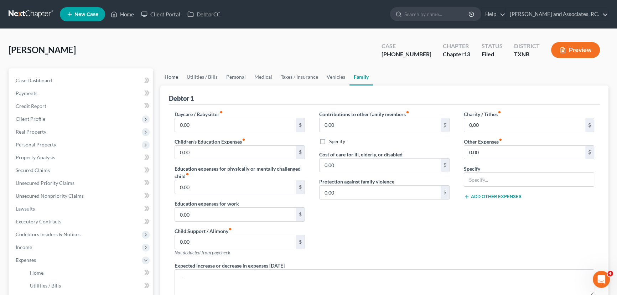
click at [169, 74] on link "Home" at bounding box center [171, 76] width 22 height 17
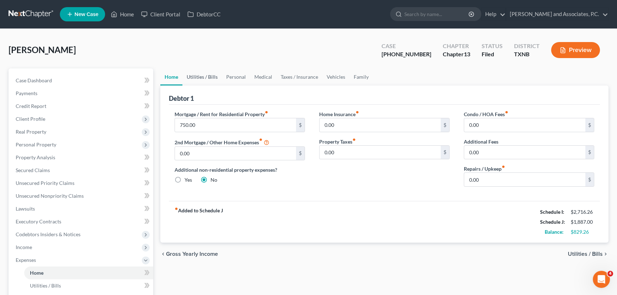
click at [199, 78] on link "Utilities / Bills" at bounding box center [202, 76] width 40 height 17
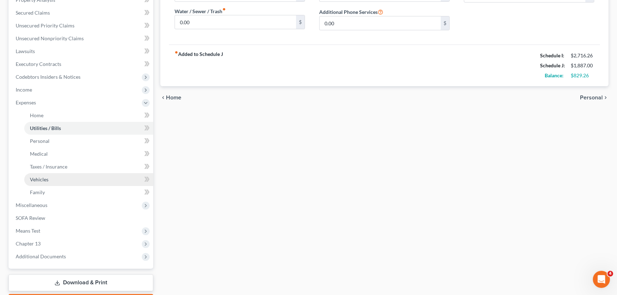
scroll to position [162, 0]
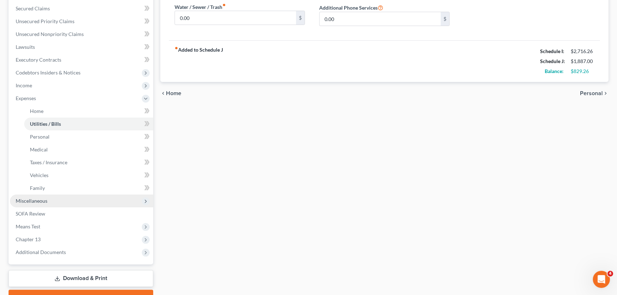
click at [51, 198] on span "Miscellaneous" at bounding box center [81, 200] width 143 height 13
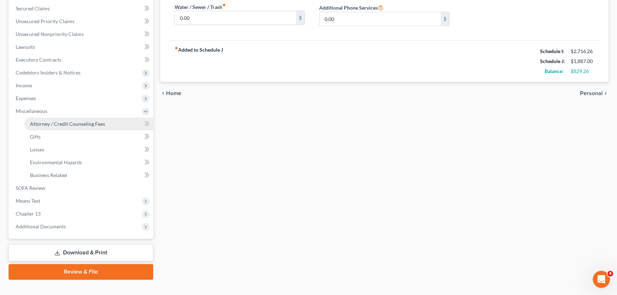
click at [56, 125] on span "Attorney / Credit Counseling Fees" at bounding box center [67, 124] width 75 height 6
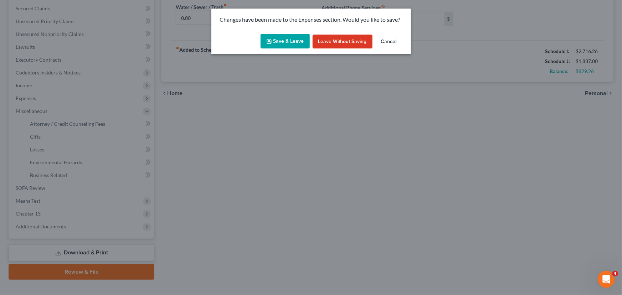
click at [285, 38] on button "Save & Leave" at bounding box center [284, 41] width 49 height 15
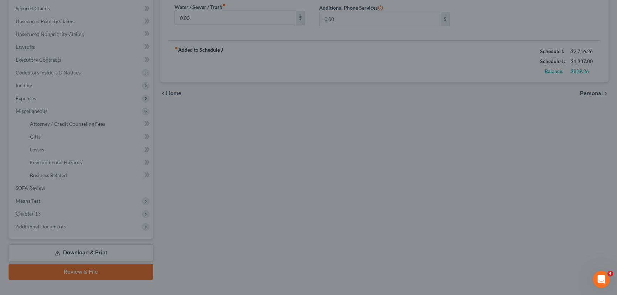
select select "1"
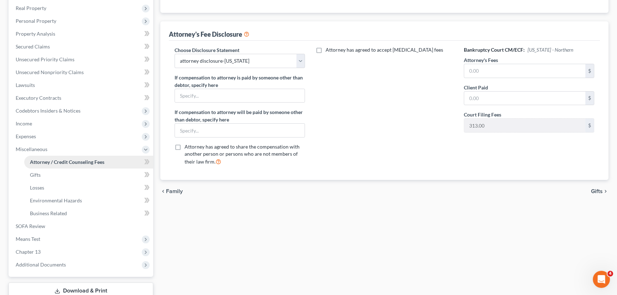
scroll to position [162, 0]
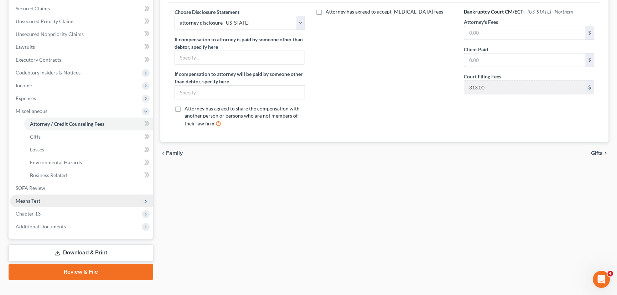
click at [50, 201] on span "Means Test" at bounding box center [81, 200] width 143 height 13
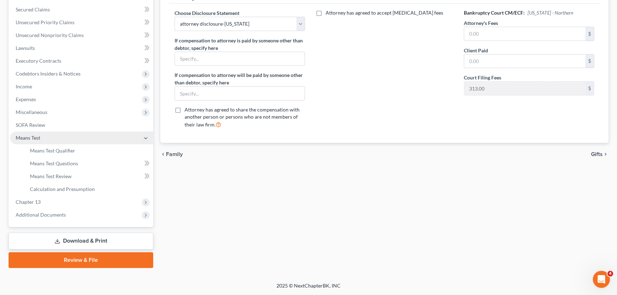
scroll to position [160, 0]
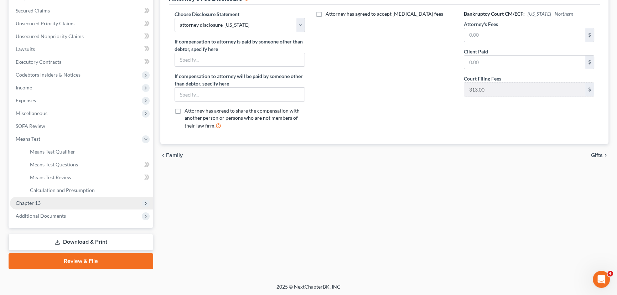
click at [42, 204] on span "Chapter 13" at bounding box center [81, 203] width 143 height 13
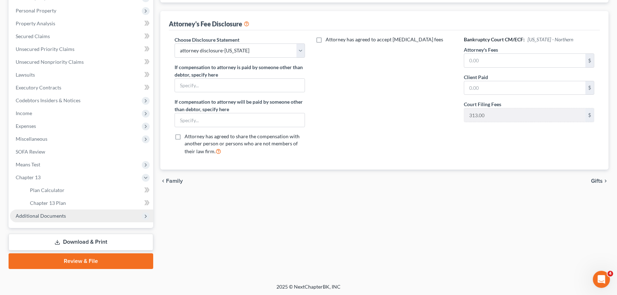
click at [42, 214] on span "Additional Documents" at bounding box center [41, 216] width 50 height 6
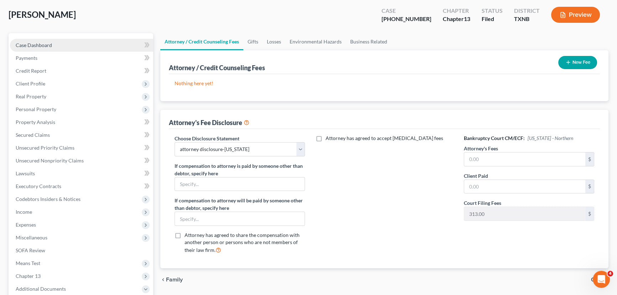
scroll to position [32, 0]
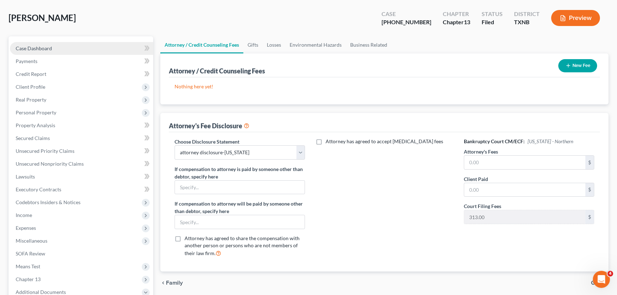
click at [58, 45] on link "Case Dashboard" at bounding box center [81, 48] width 143 height 13
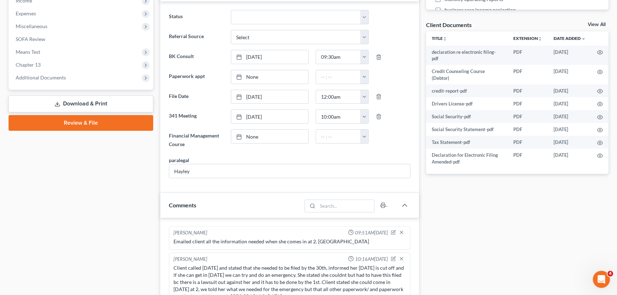
scroll to position [259, 0]
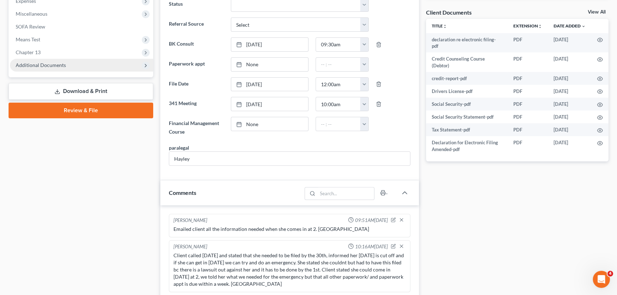
click at [24, 57] on span "Chapter 13" at bounding box center [81, 52] width 143 height 13
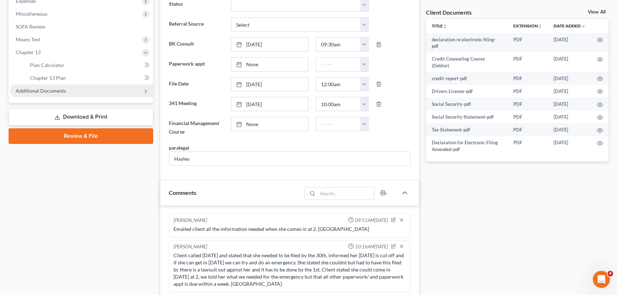
click at [42, 95] on span "Additional Documents" at bounding box center [81, 90] width 143 height 13
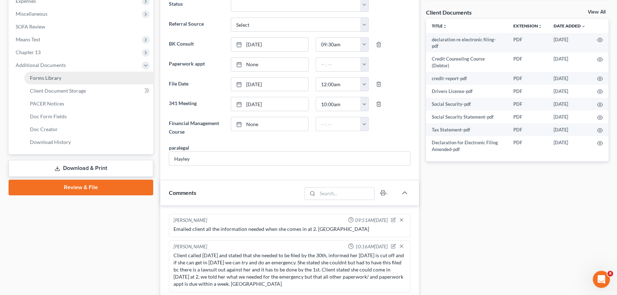
click at [37, 77] on span "Forms Library" at bounding box center [45, 78] width 31 height 6
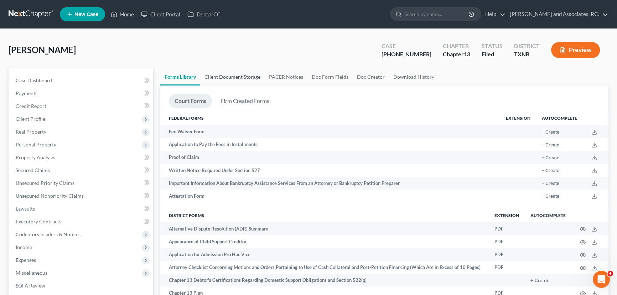
click at [228, 75] on link "Client Document Storage" at bounding box center [232, 76] width 64 height 17
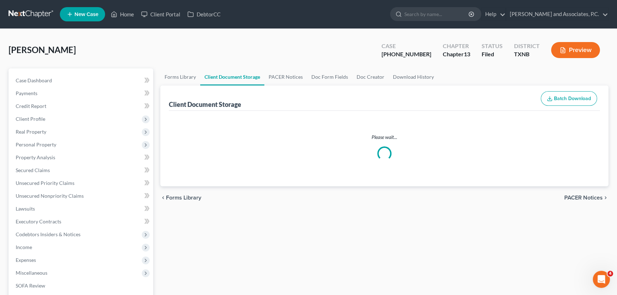
select select "18"
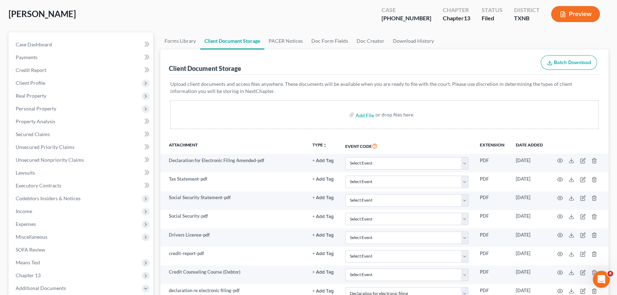
scroll to position [32, 0]
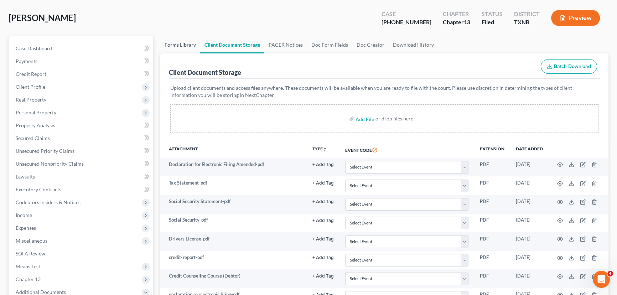
click at [182, 42] on link "Forms Library" at bounding box center [180, 44] width 40 height 17
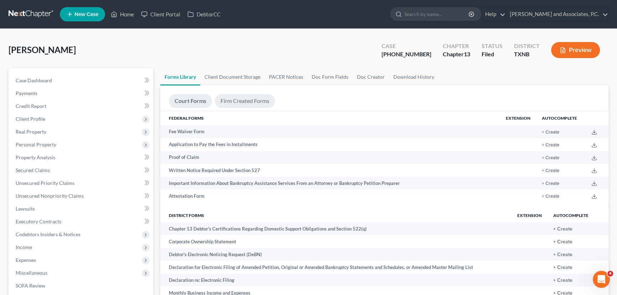
click at [233, 103] on link "Firm Created Forms" at bounding box center [245, 101] width 60 height 14
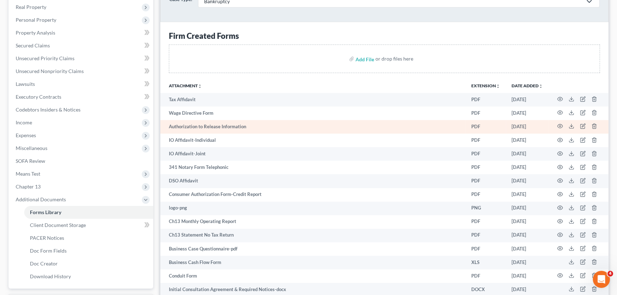
scroll to position [129, 0]
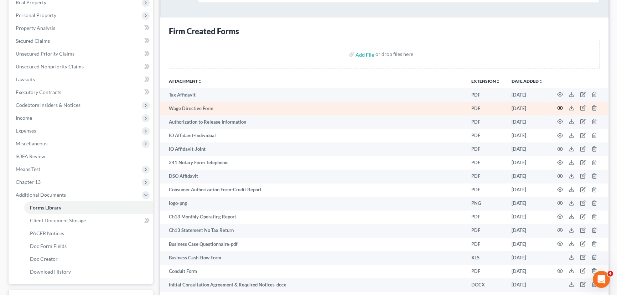
click at [559, 107] on circle "button" at bounding box center [559, 107] width 1 height 1
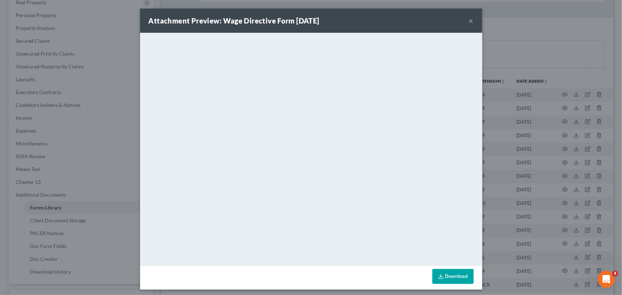
click at [468, 21] on button "×" at bounding box center [470, 20] width 5 height 9
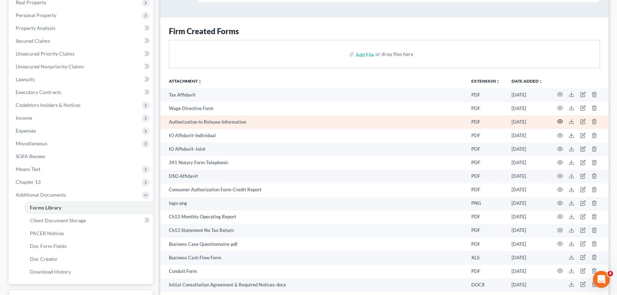
click at [559, 120] on icon "button" at bounding box center [560, 122] width 6 height 6
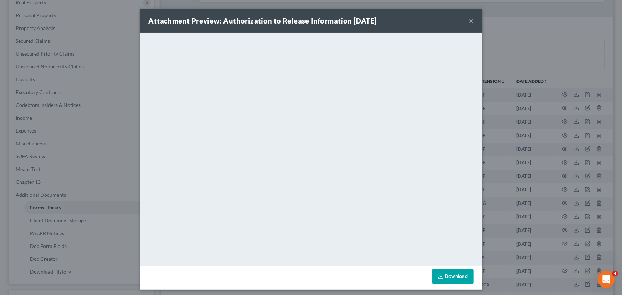
click at [468, 20] on button "×" at bounding box center [470, 20] width 5 height 9
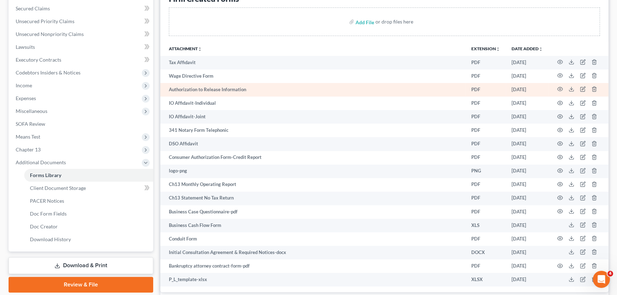
scroll to position [194, 0]
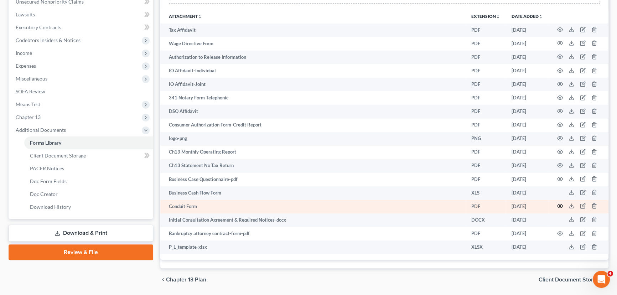
click at [559, 204] on icon "button" at bounding box center [560, 206] width 6 height 6
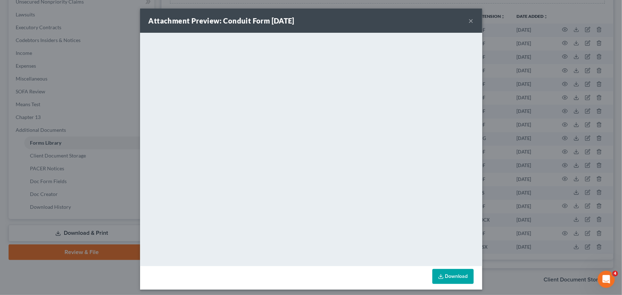
click at [468, 20] on button "×" at bounding box center [470, 20] width 5 height 9
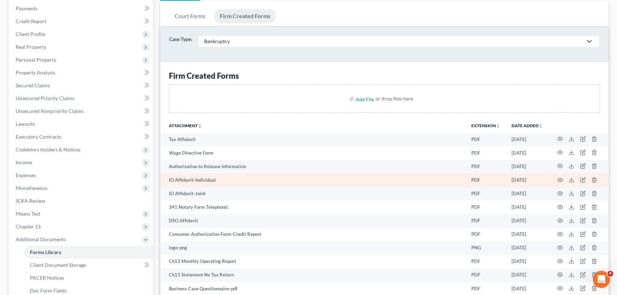
scroll to position [0, 0]
